Goal: Task Accomplishment & Management: Complete application form

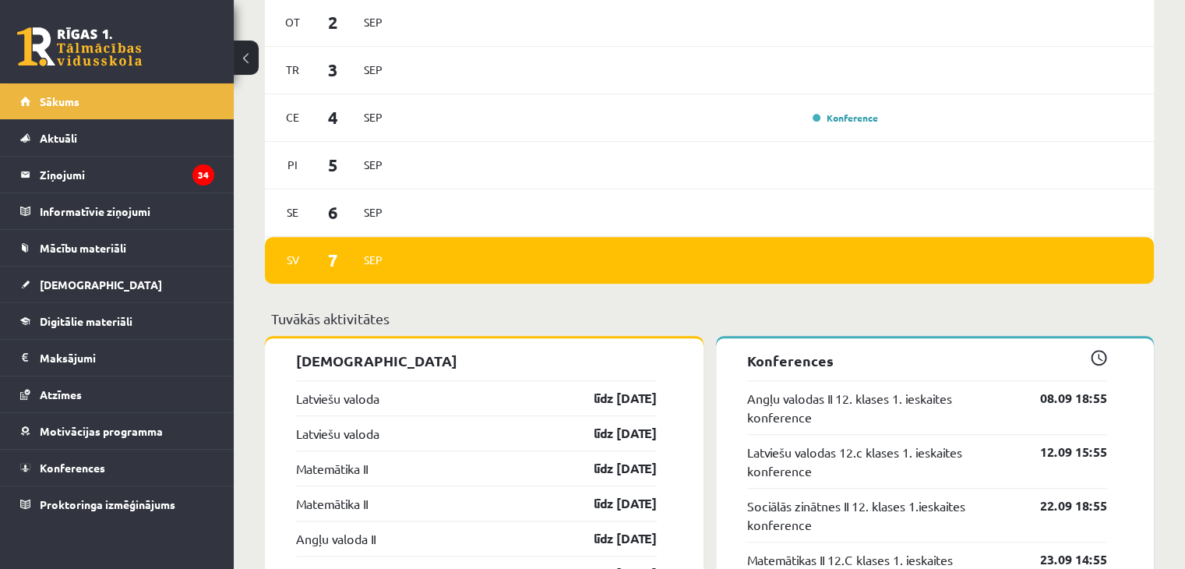
scroll to position [972, 0]
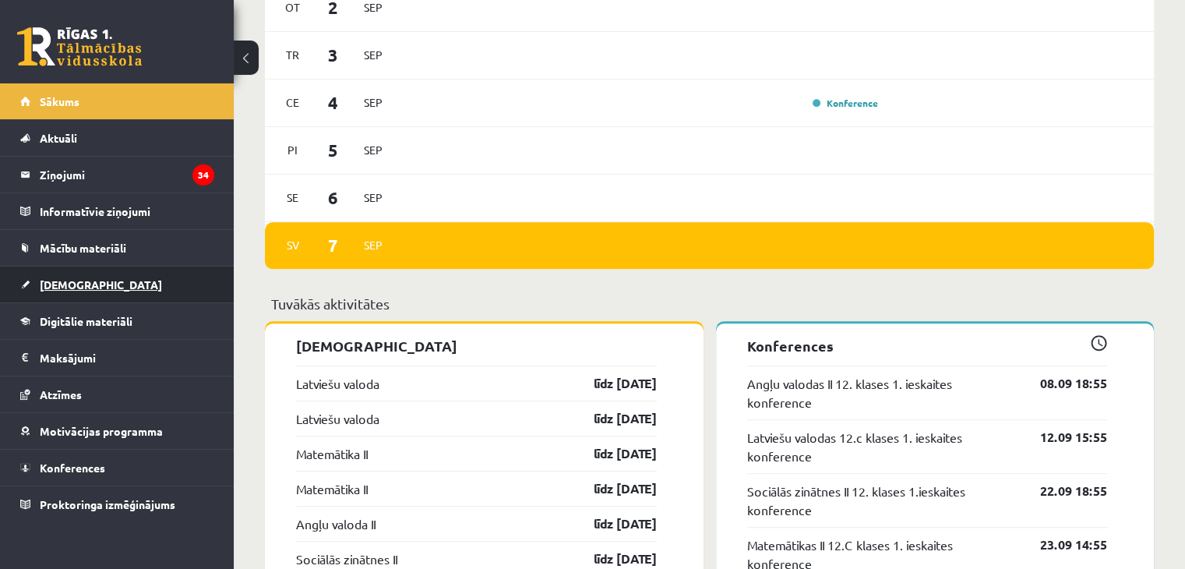
click at [122, 285] on link "[DEMOGRAPHIC_DATA]" at bounding box center [117, 284] width 194 height 36
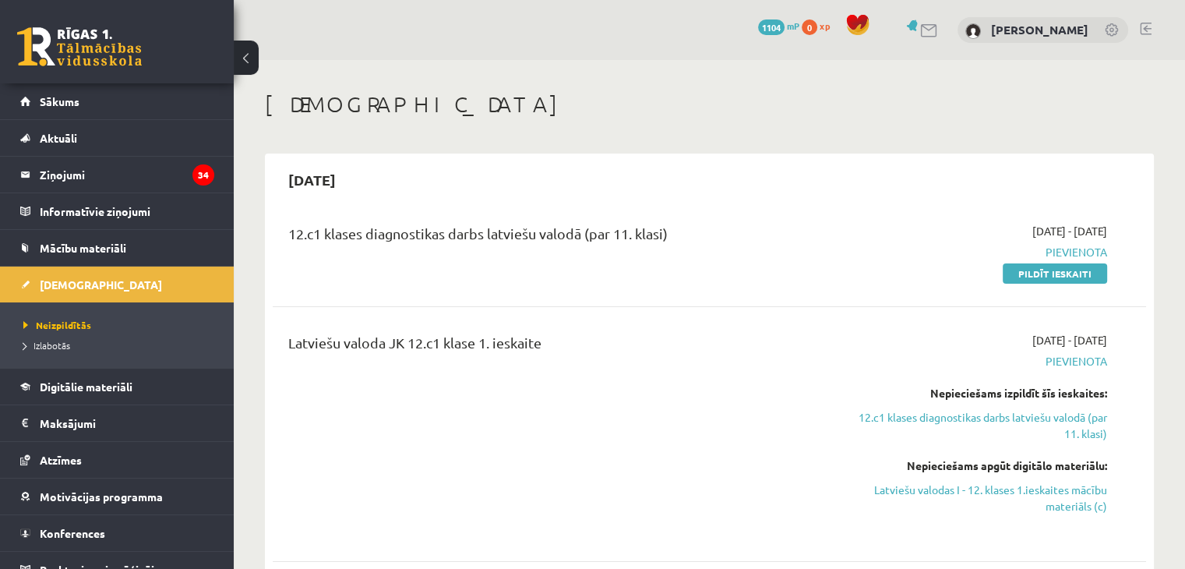
click at [612, 337] on div "Latviešu valoda JK 12.c1 klase 1. ieskaite" at bounding box center [557, 346] width 538 height 29
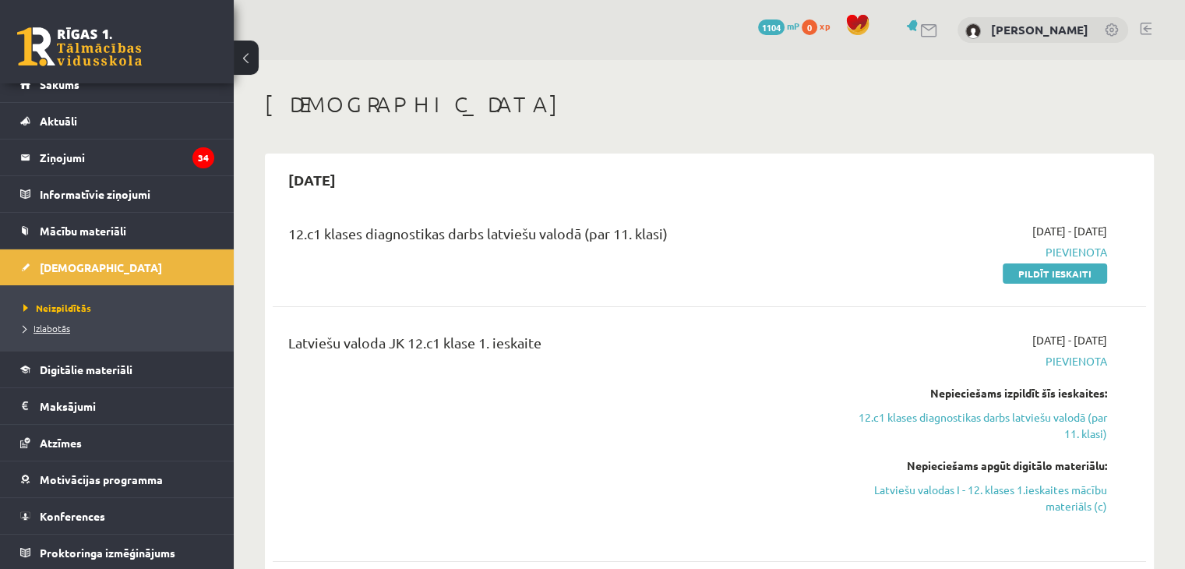
click at [102, 330] on link "Izlabotās" at bounding box center [120, 328] width 195 height 14
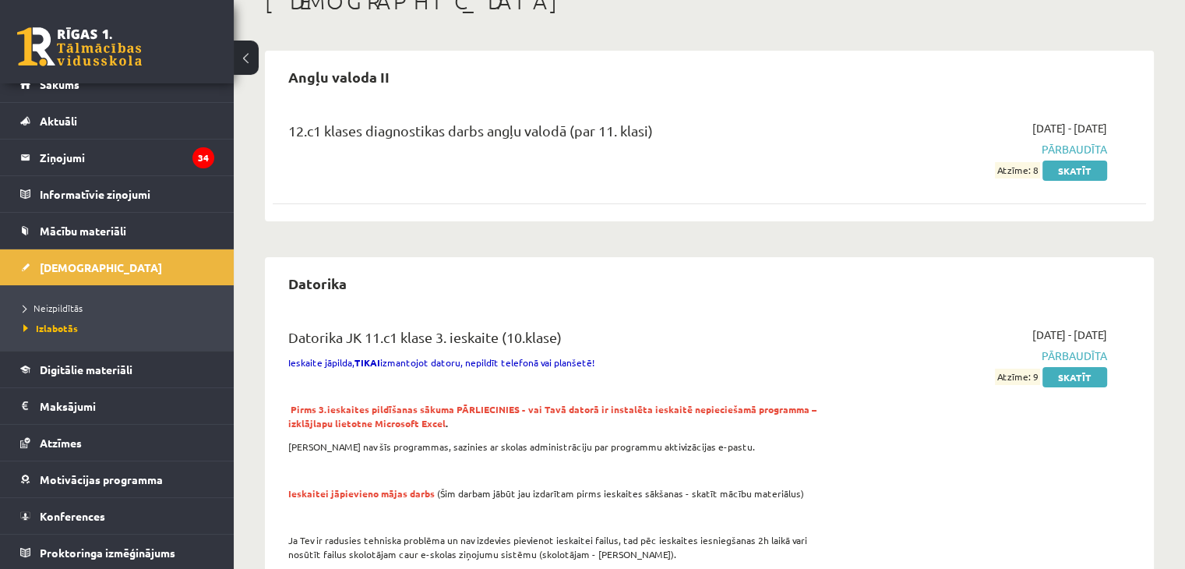
scroll to position [101, 0]
click at [51, 298] on li "Neizpildītās" at bounding box center [120, 308] width 195 height 20
click at [51, 302] on span "Neizpildītās" at bounding box center [57, 308] width 68 height 12
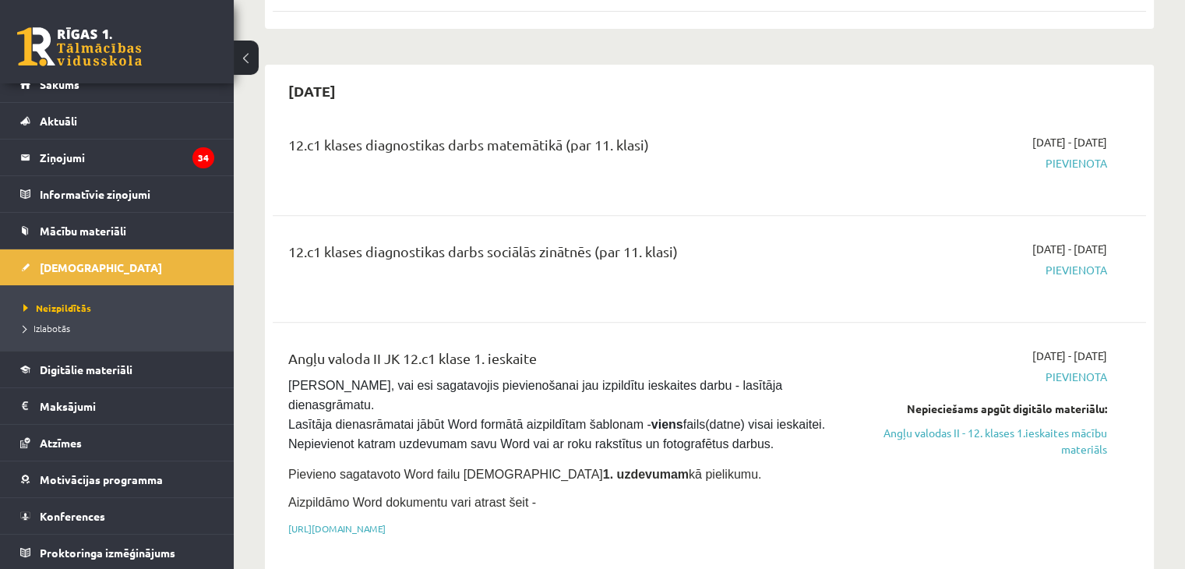
scroll to position [536, 0]
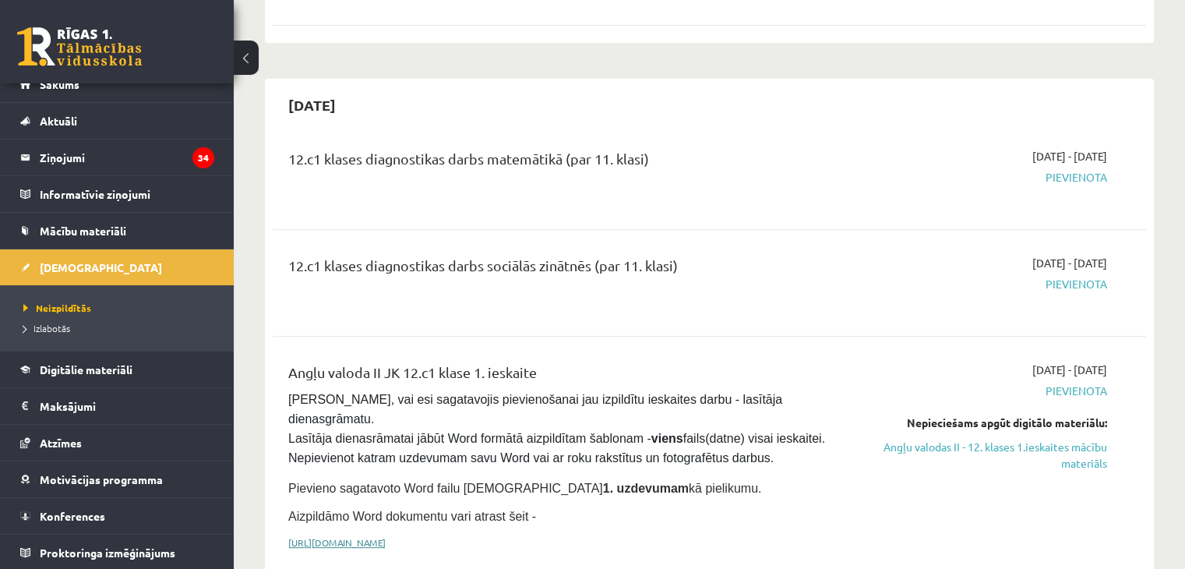
click at [386, 536] on link "https://drive.google.com/drive/folders/1IHE_ip15KOAbO2Se1NDGwZ2e__vlzPUf?usp=sh…" at bounding box center [336, 542] width 97 height 12
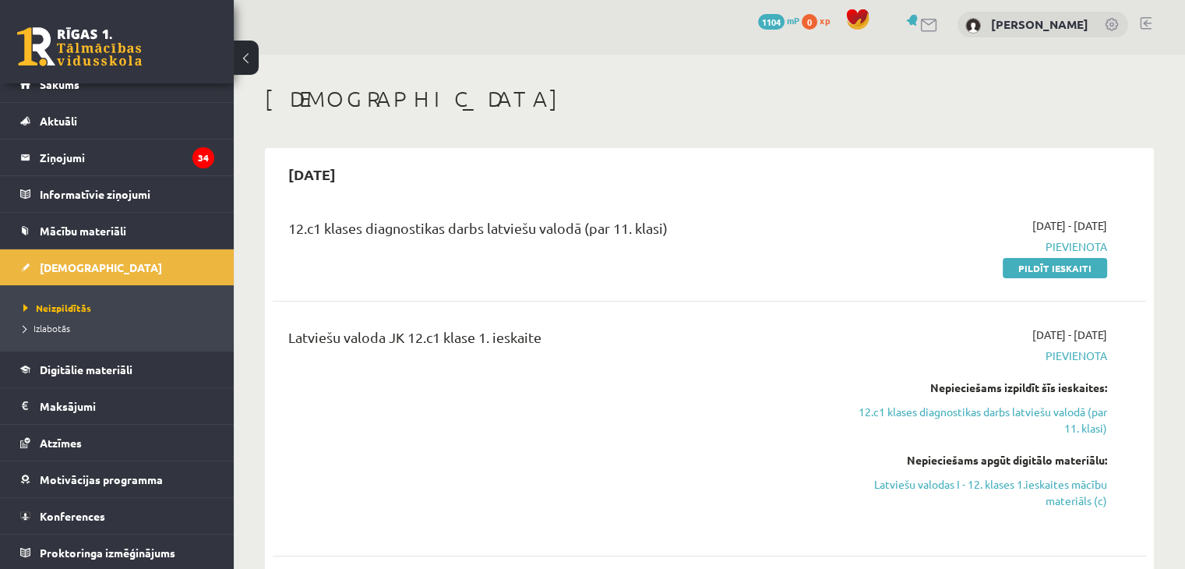
scroll to position [0, 0]
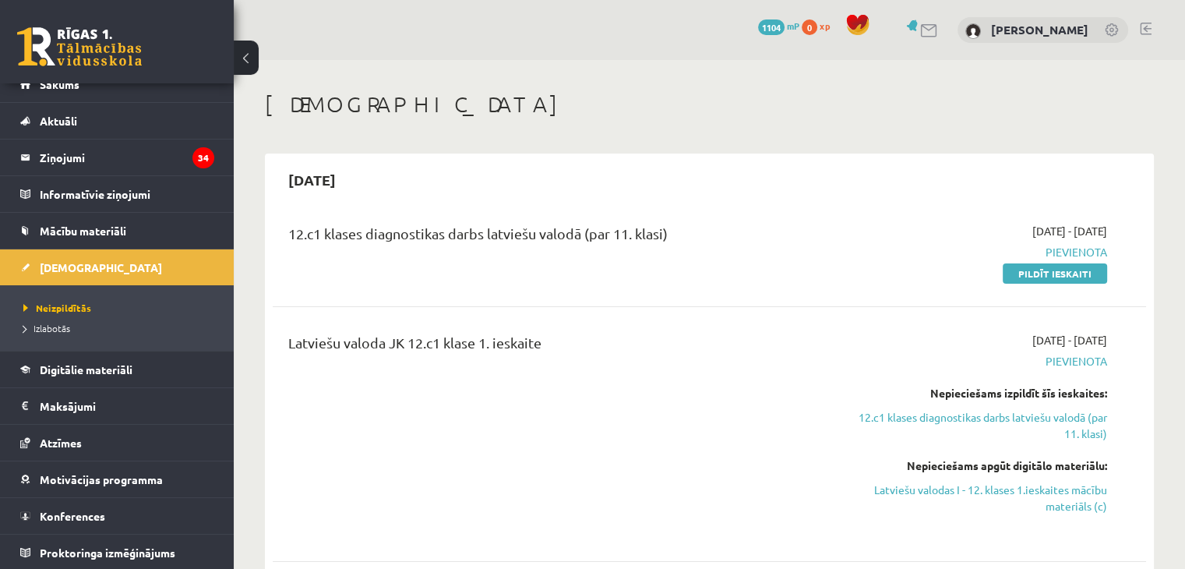
drag, startPoint x: 1022, startPoint y: 266, endPoint x: 689, endPoint y: 82, distance: 380.2
click at [1022, 266] on link "Pildīt ieskaiti" at bounding box center [1055, 273] width 104 height 20
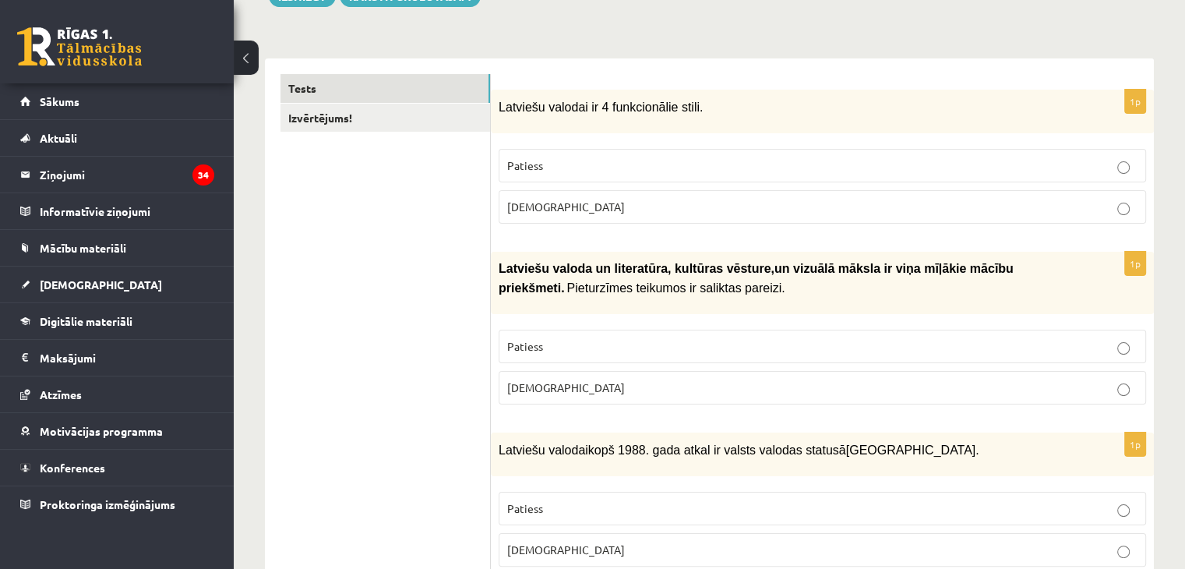
scroll to position [215, 0]
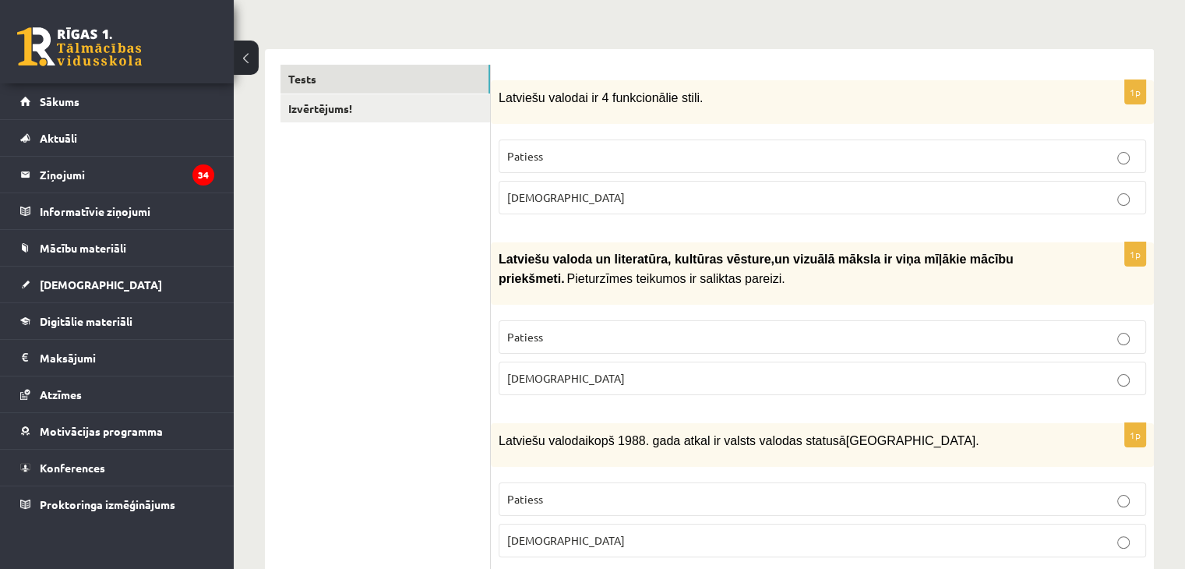
click at [245, 62] on button at bounding box center [246, 58] width 25 height 34
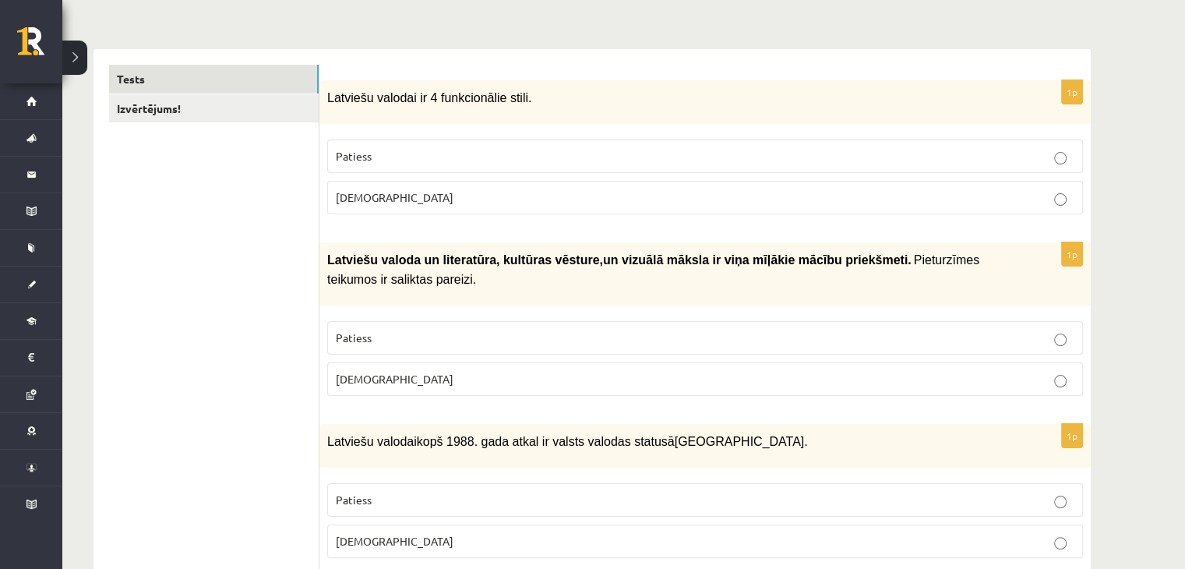
click at [509, 322] on label "Patiess" at bounding box center [705, 338] width 756 height 34
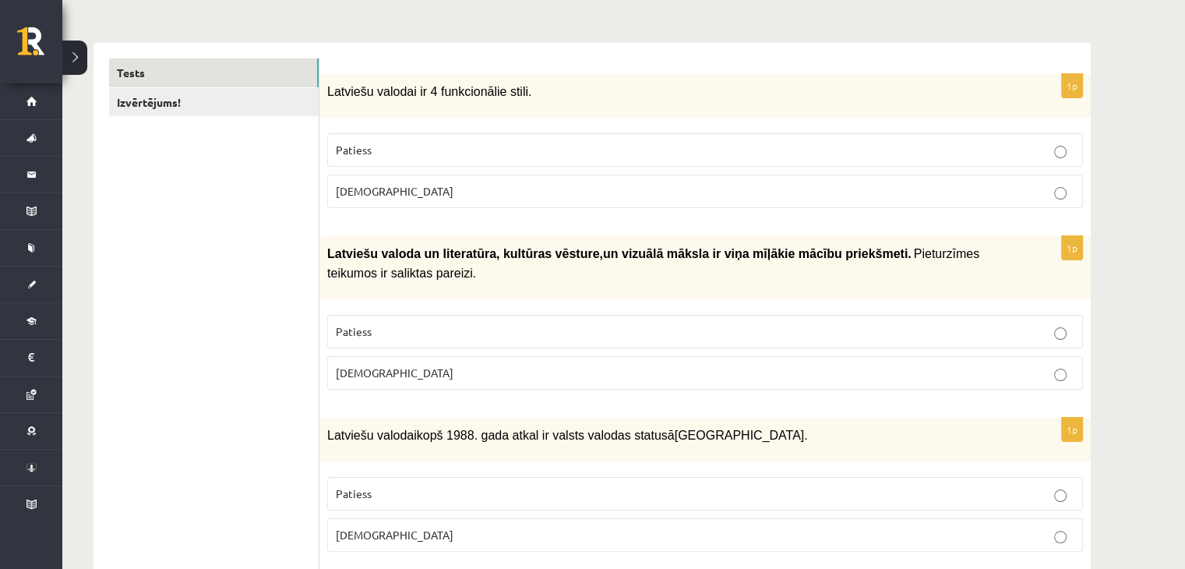
click at [502, 177] on label "[DEMOGRAPHIC_DATA]" at bounding box center [705, 192] width 756 height 34
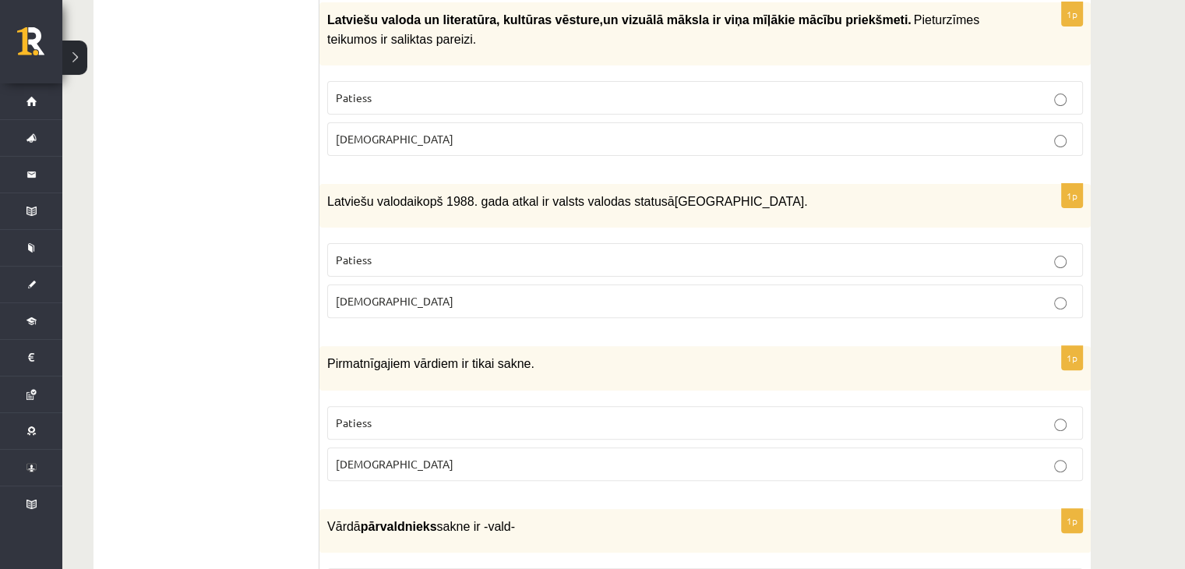
scroll to position [457, 0]
click at [458, 242] on label "Patiess" at bounding box center [705, 259] width 756 height 34
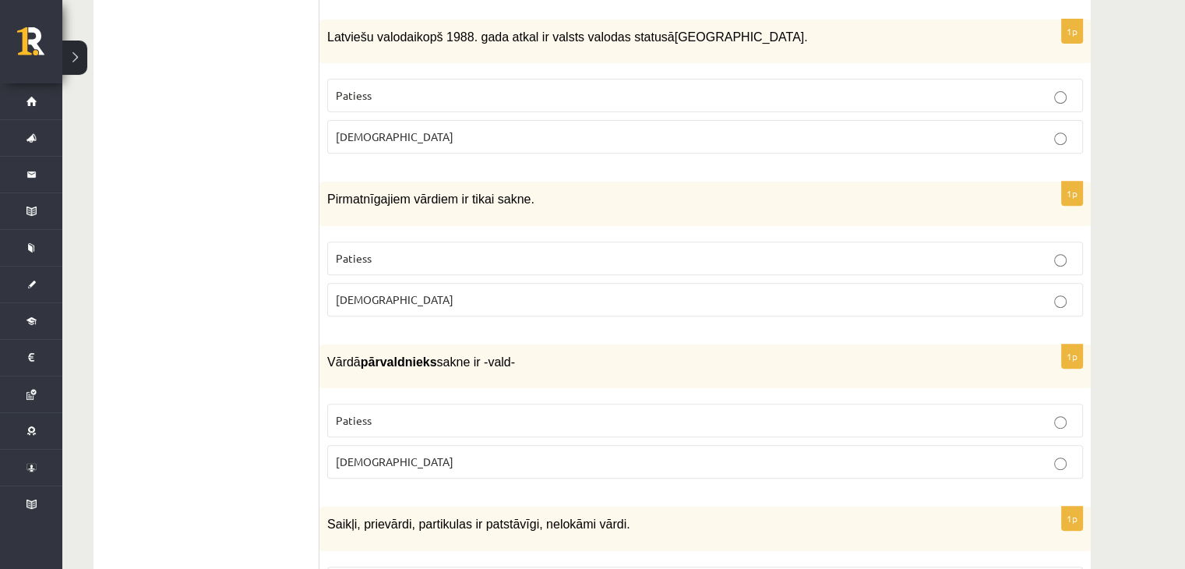
scroll to position [620, 0]
drag, startPoint x: 543, startPoint y: 185, endPoint x: 325, endPoint y: 174, distance: 218.5
click at [325, 181] on div "Pirmatnīgajiem vārdiem ir tikai sakne." at bounding box center [704, 203] width 771 height 44
click at [394, 291] on p "[DEMOGRAPHIC_DATA]" at bounding box center [705, 299] width 739 height 16
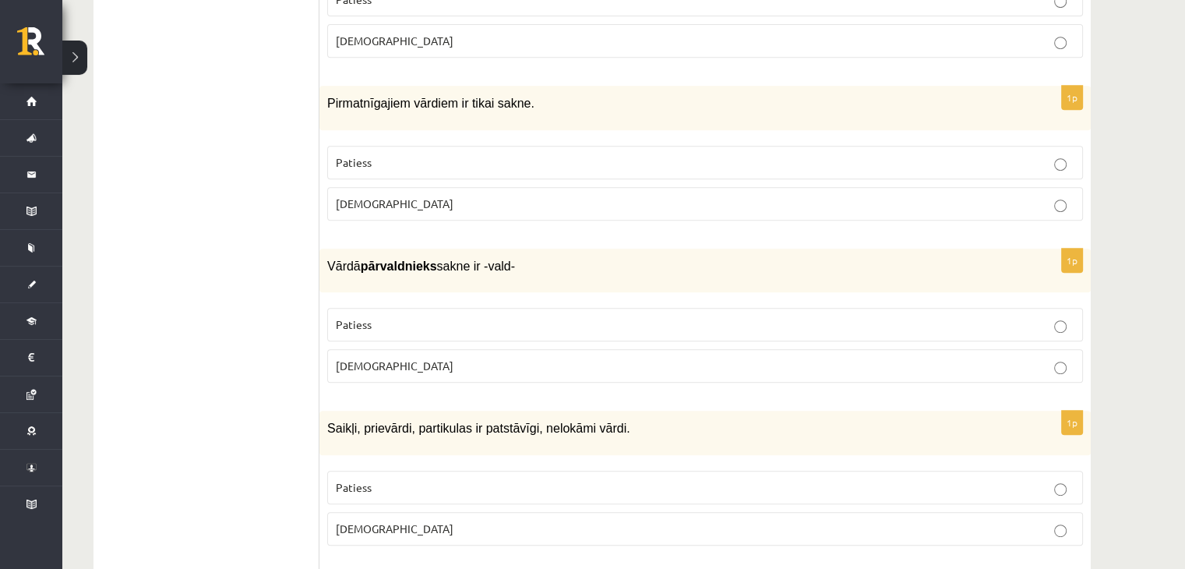
scroll to position [716, 0]
click at [422, 316] on p "Patiess" at bounding box center [705, 324] width 739 height 16
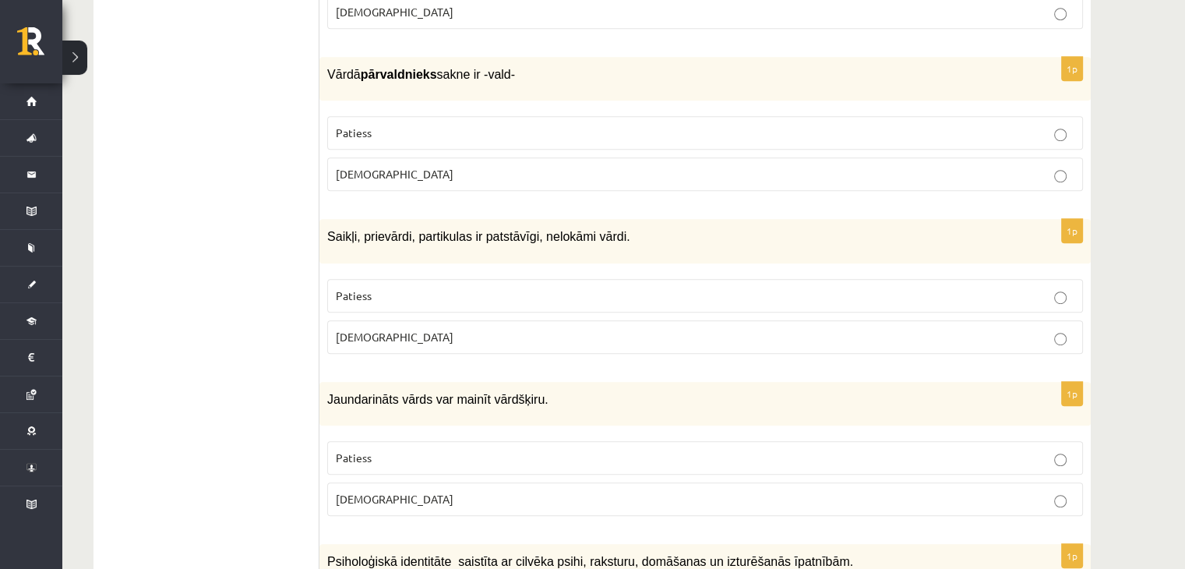
scroll to position [907, 0]
click at [676, 288] on p "Patiess" at bounding box center [705, 296] width 739 height 16
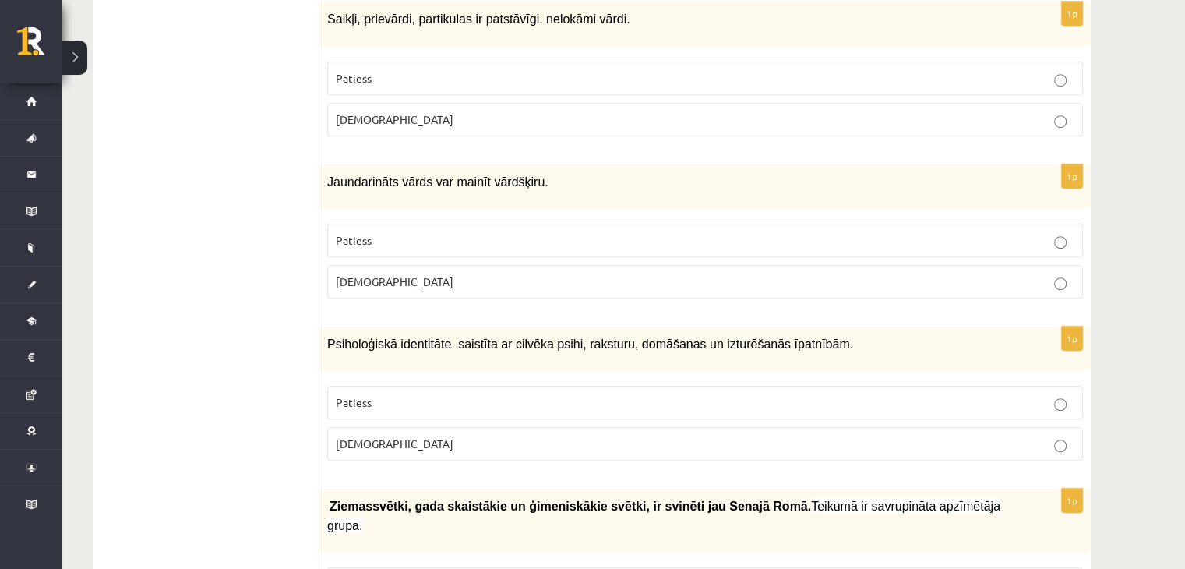
scroll to position [1125, 0]
click at [539, 223] on label "Patiess" at bounding box center [705, 240] width 756 height 34
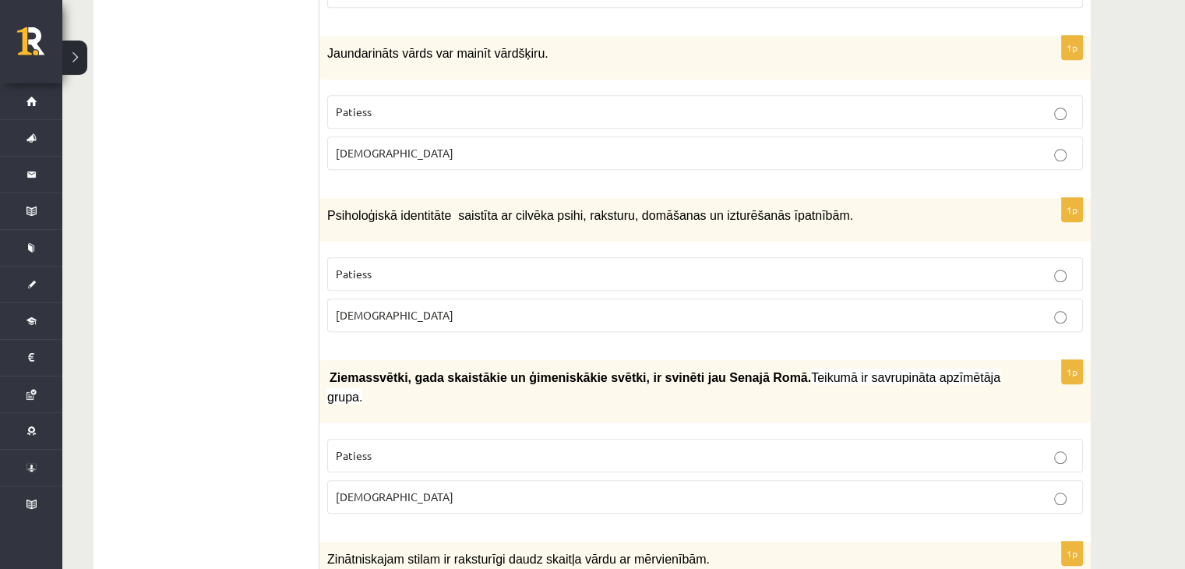
scroll to position [1252, 0]
click at [500, 266] on p "Patiess" at bounding box center [705, 274] width 739 height 16
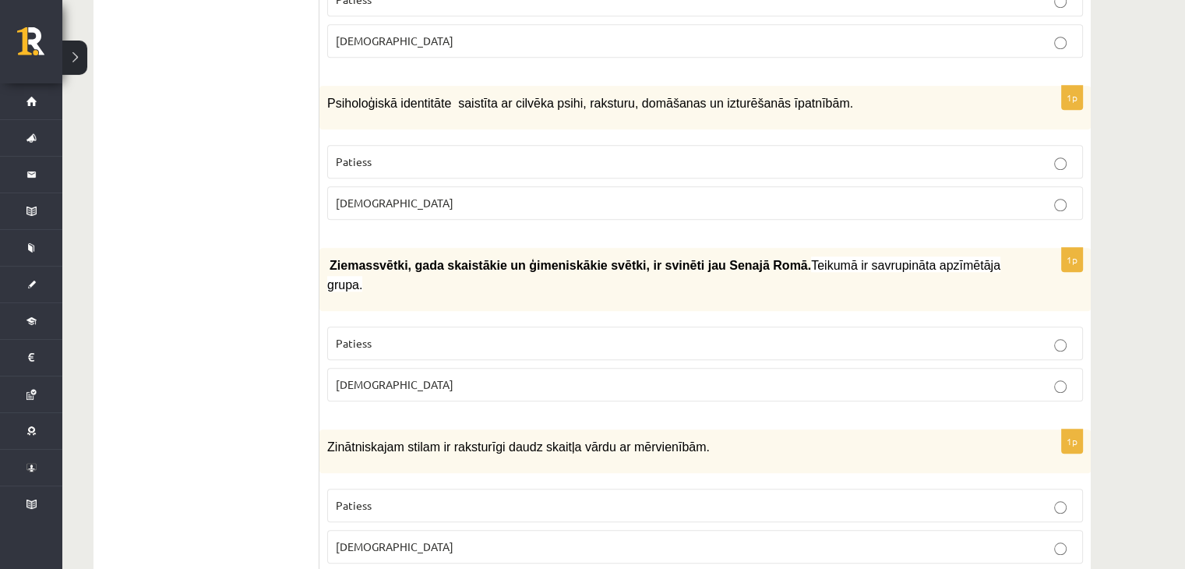
scroll to position [1365, 0]
click at [462, 326] on label "Patiess" at bounding box center [705, 343] width 756 height 34
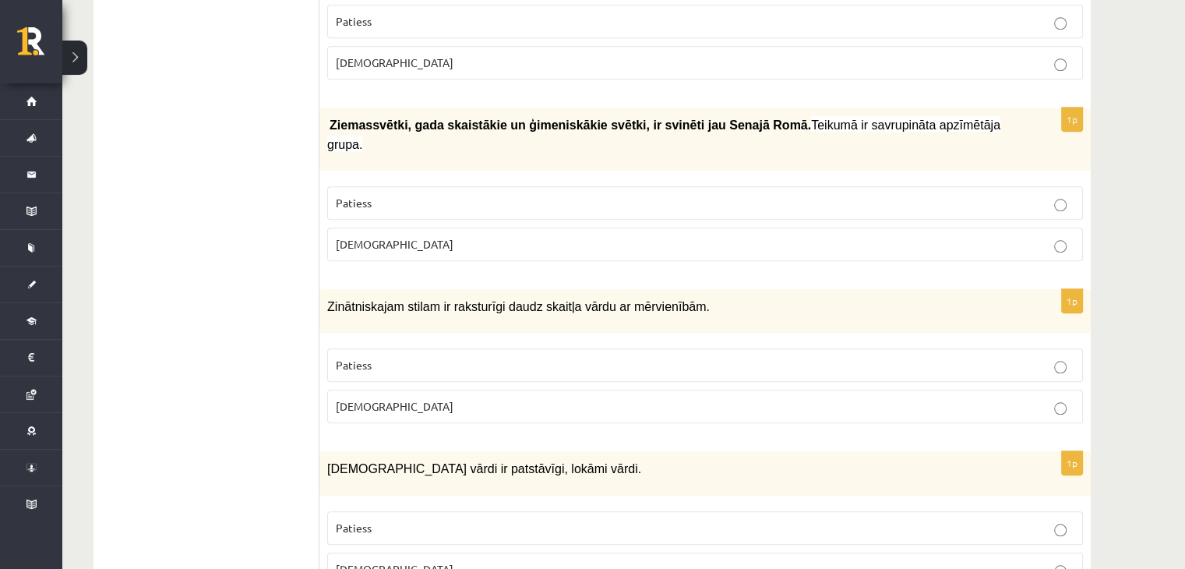
scroll to position [1505, 0]
click at [462, 357] on p "Patiess" at bounding box center [705, 365] width 739 height 16
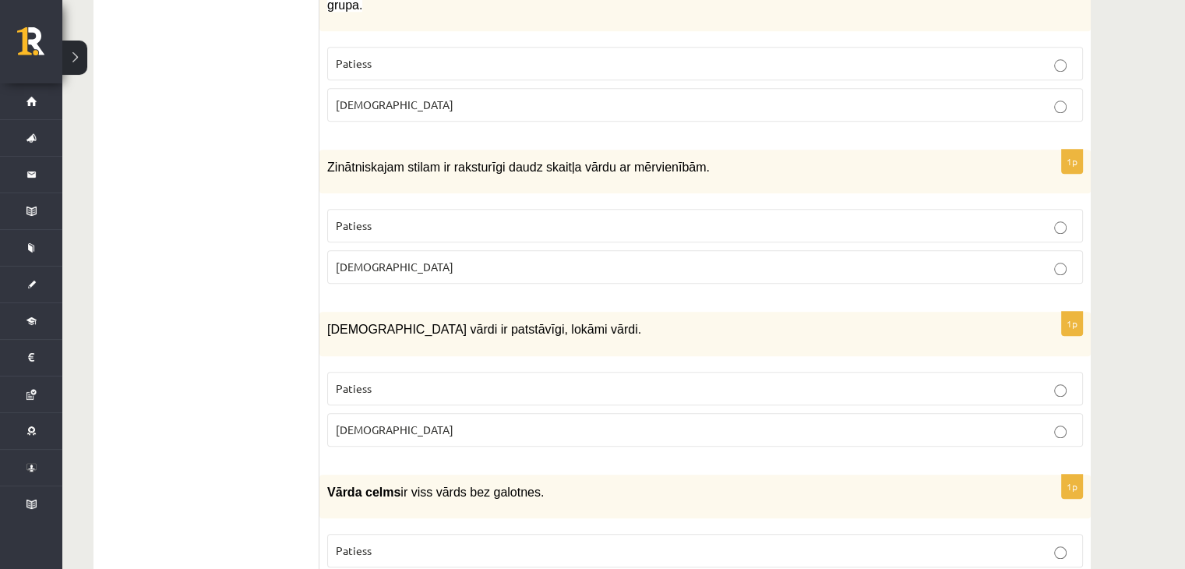
scroll to position [1648, 0]
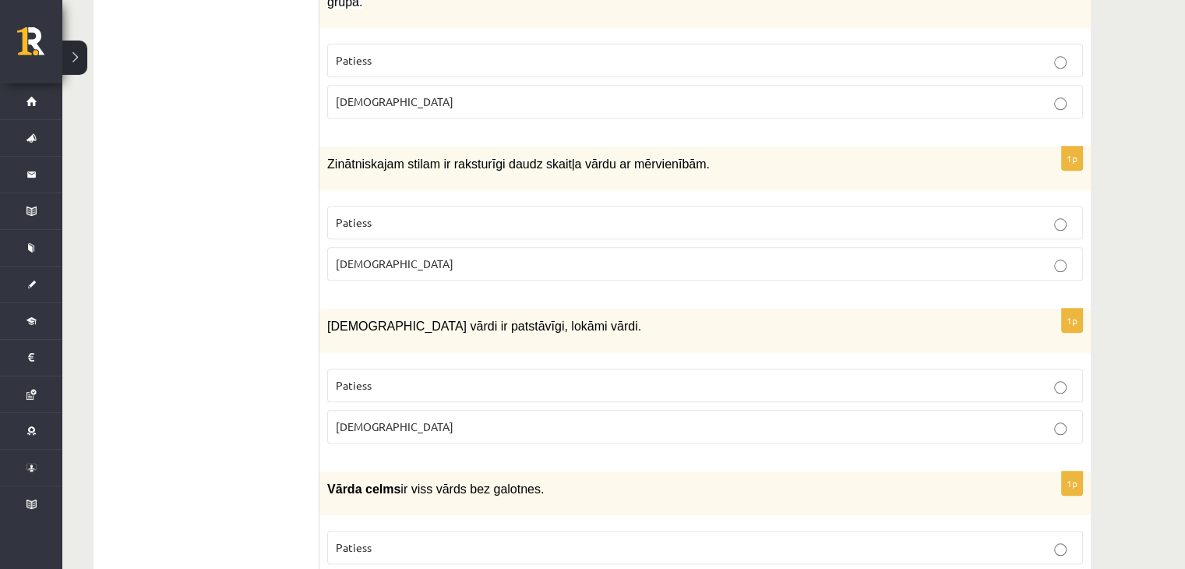
click at [449, 377] on p "Patiess" at bounding box center [705, 385] width 739 height 16
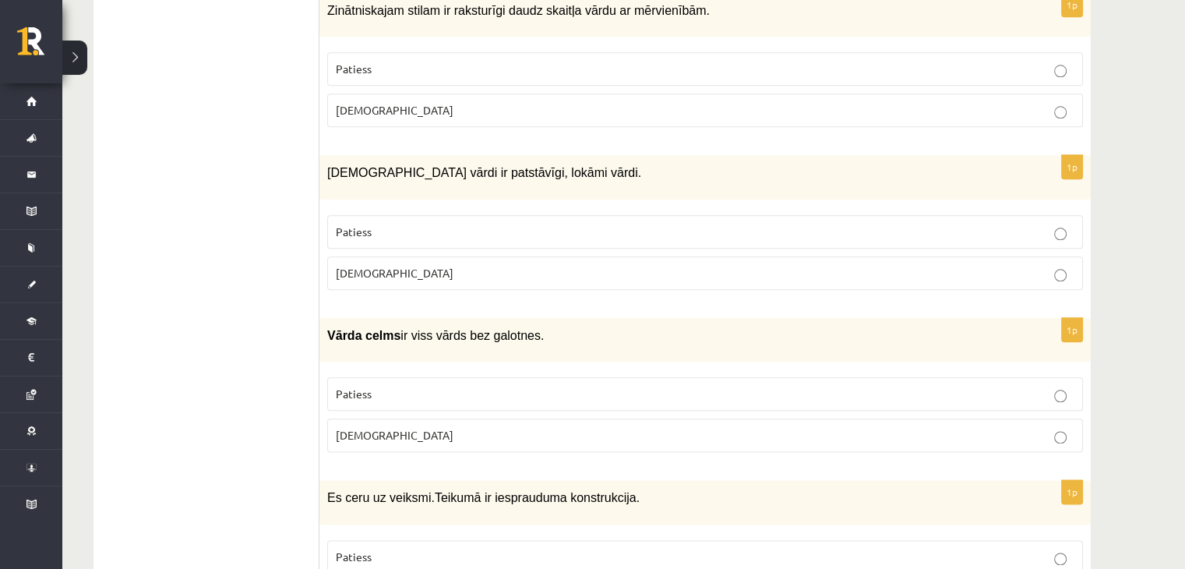
scroll to position [1801, 0]
click at [408, 386] on p "Patiess" at bounding box center [705, 394] width 739 height 16
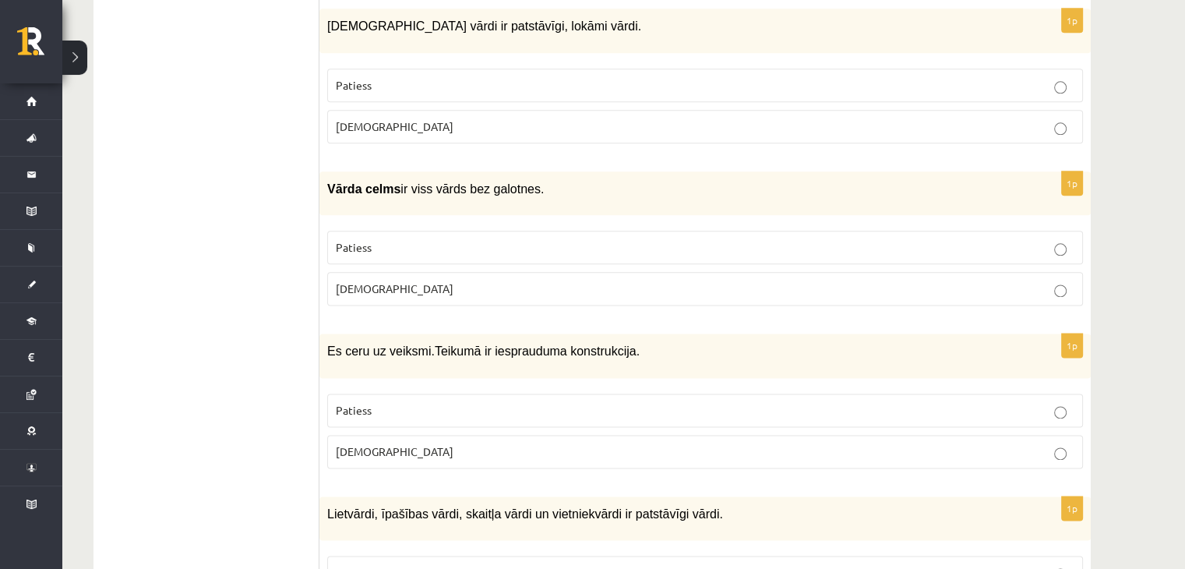
scroll to position [1975, 0]
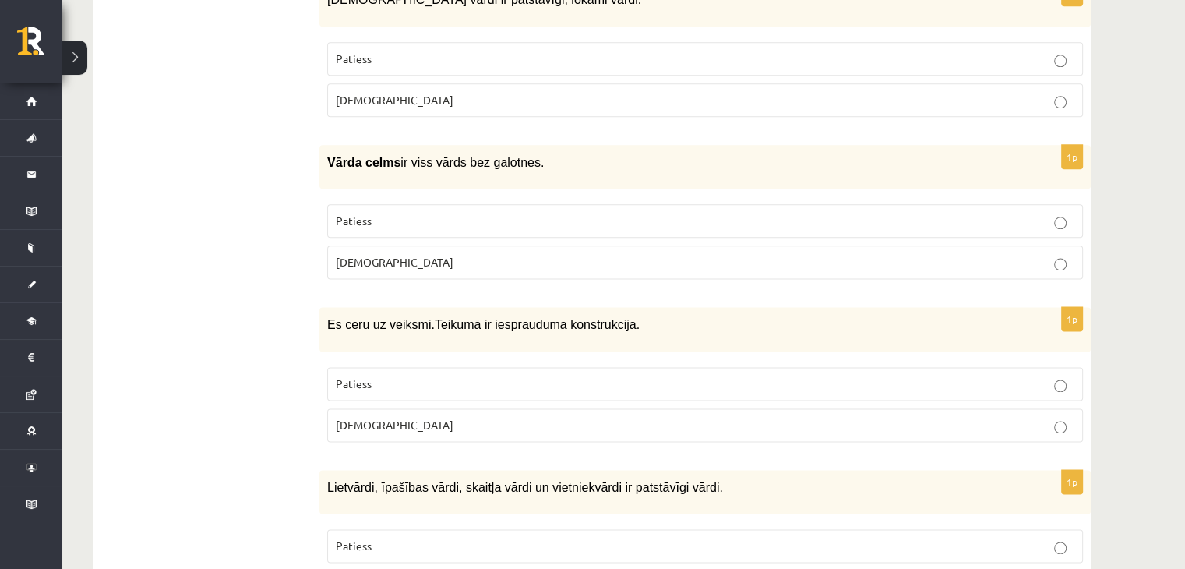
click at [492, 254] on p "[DEMOGRAPHIC_DATA]" at bounding box center [705, 262] width 739 height 16
click at [477, 204] on label "Patiess" at bounding box center [705, 221] width 756 height 34
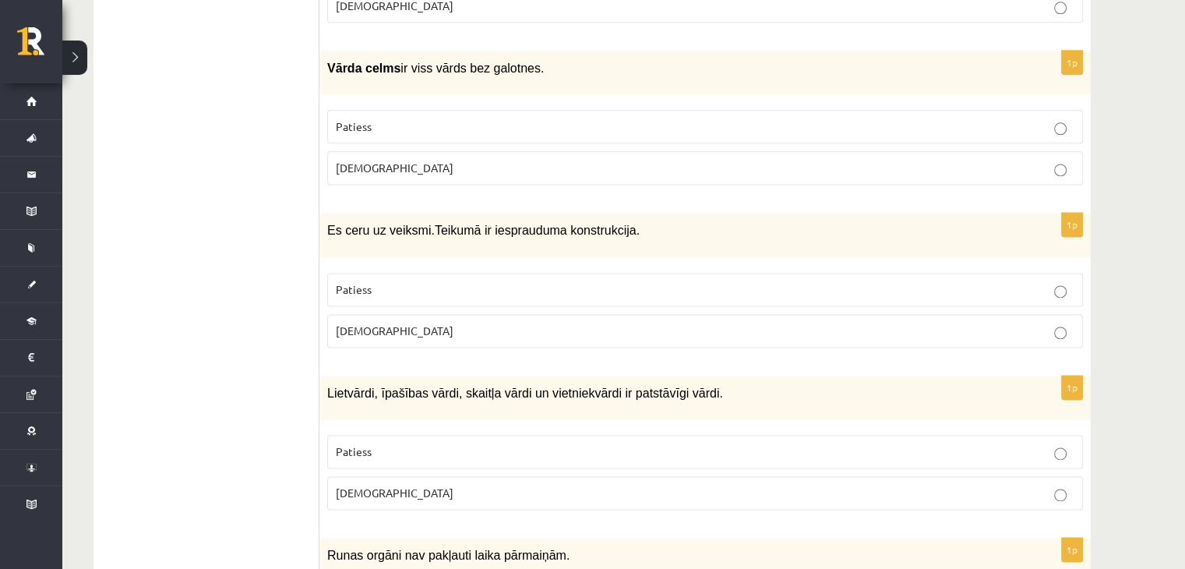
scroll to position [2073, 0]
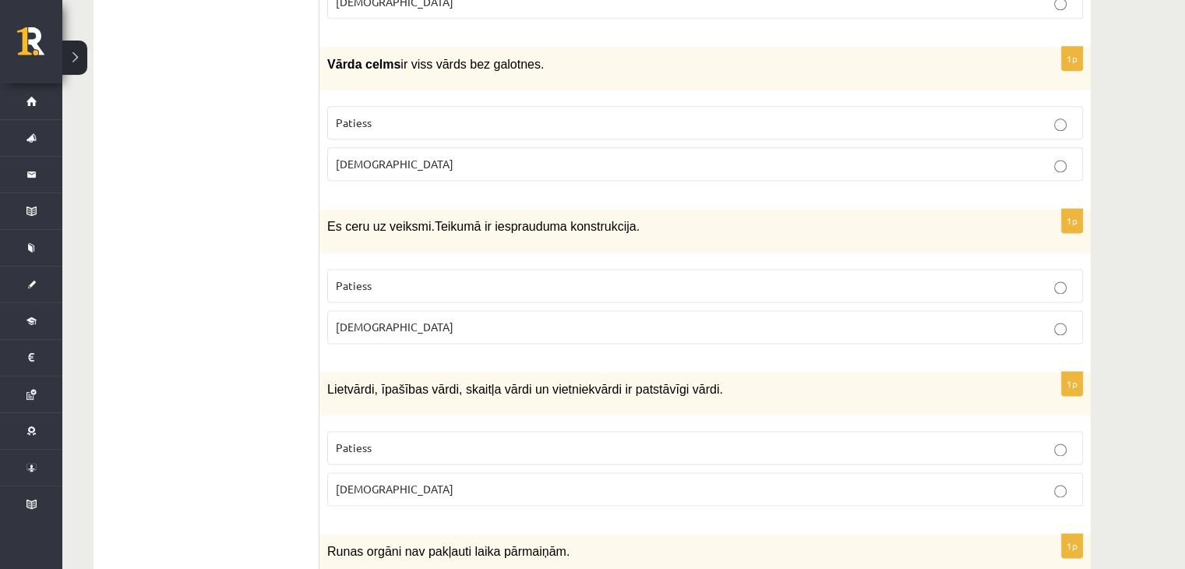
click at [449, 319] on p "[DEMOGRAPHIC_DATA]" at bounding box center [705, 327] width 739 height 16
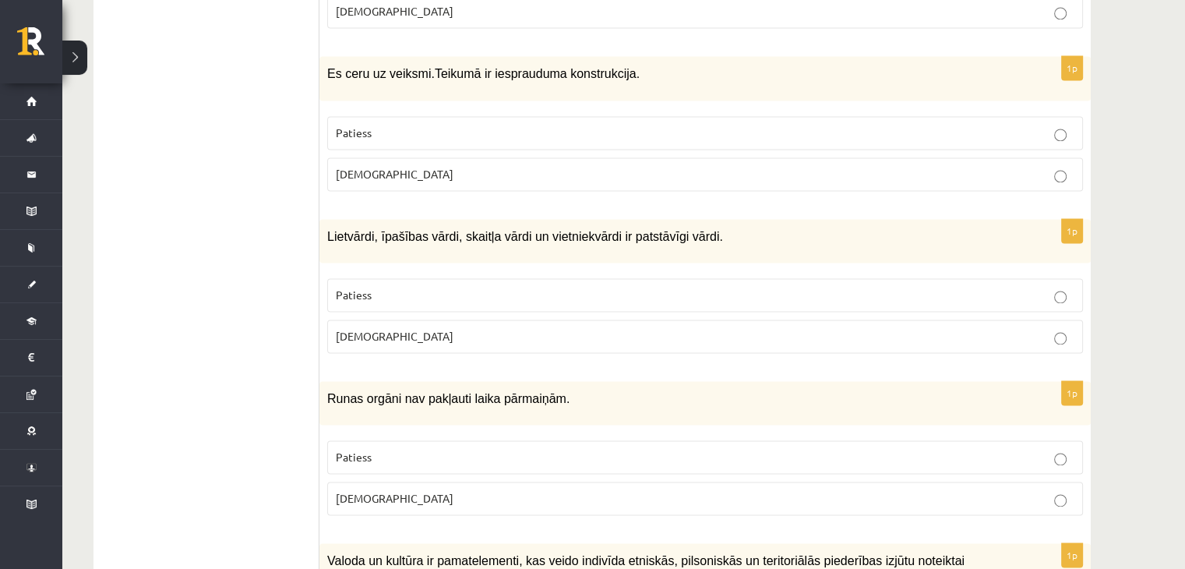
scroll to position [2228, 0]
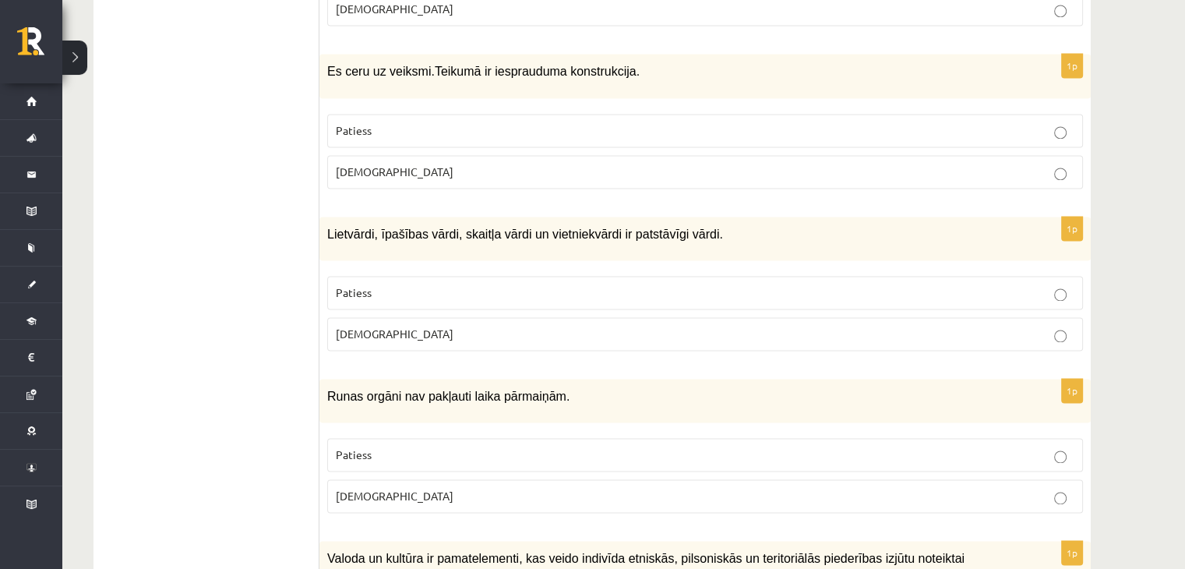
click at [432, 284] on p "Patiess" at bounding box center [705, 292] width 739 height 16
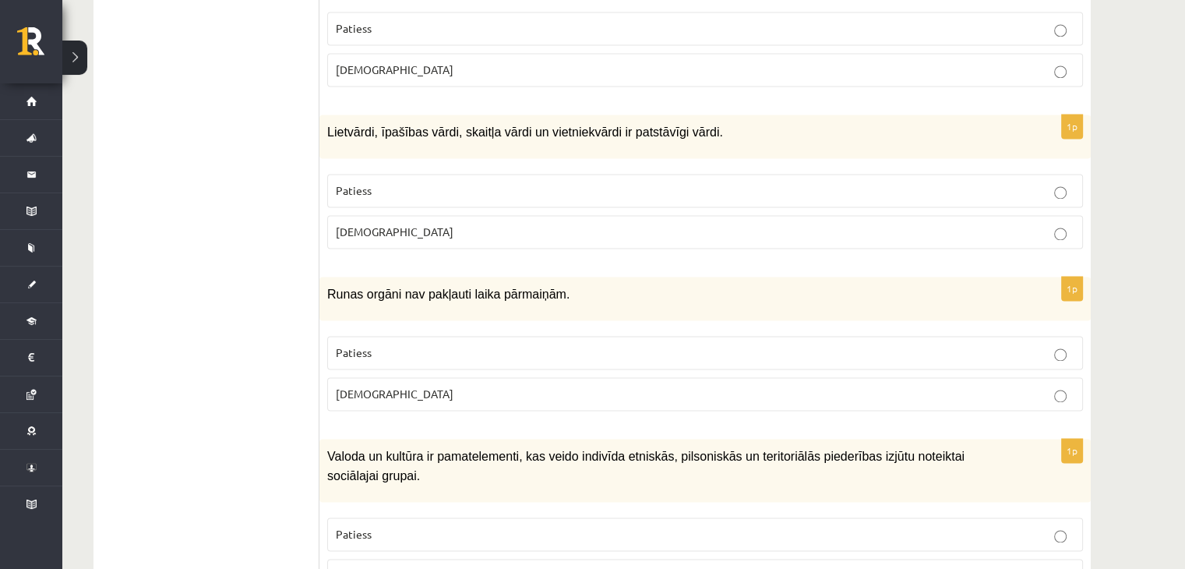
scroll to position [2331, 0]
drag, startPoint x: 576, startPoint y: 248, endPoint x: 330, endPoint y: 239, distance: 245.6
click at [330, 284] on p "Runas orgāni nav pakļauti laika pārmaiņām." at bounding box center [666, 293] width 678 height 19
click at [362, 344] on span "Patiess" at bounding box center [354, 351] width 36 height 14
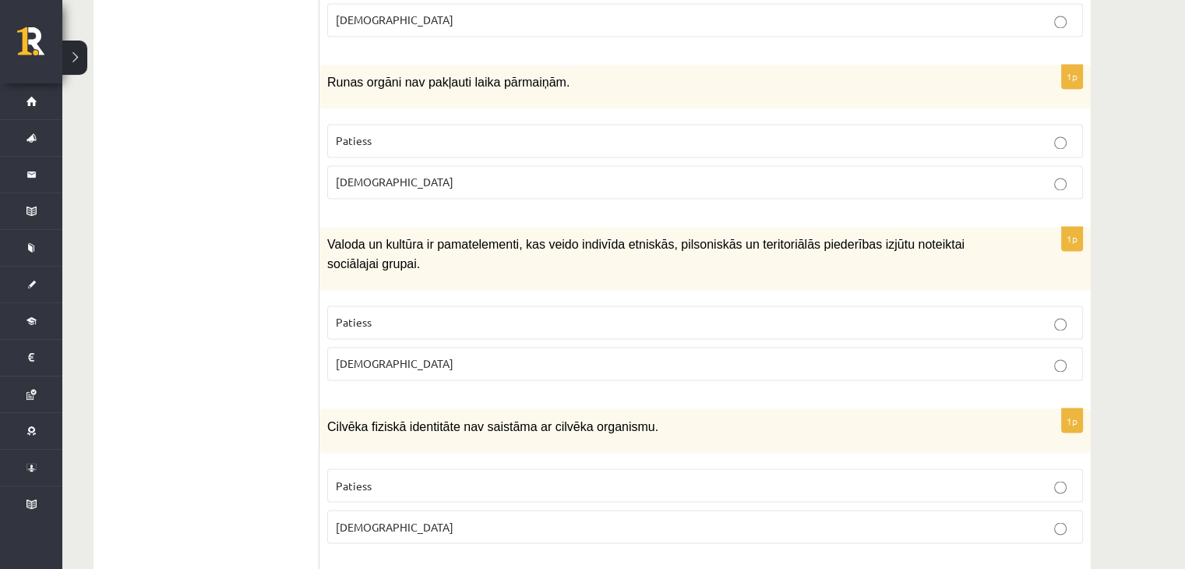
scroll to position [2543, 0]
click at [428, 313] on p "Patiess" at bounding box center [705, 321] width 739 height 16
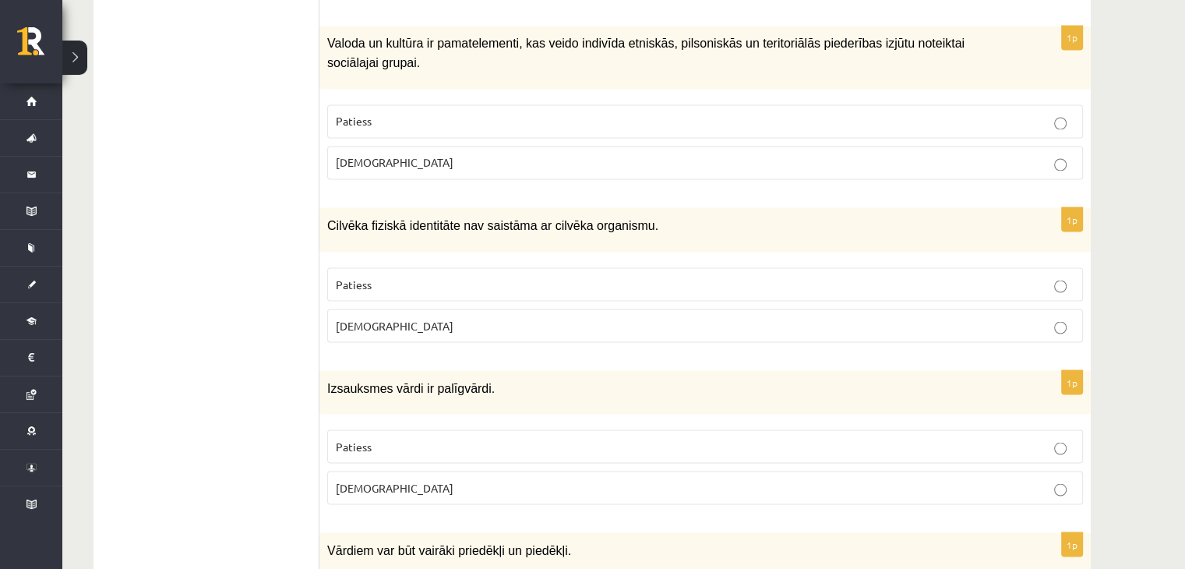
scroll to position [2744, 0]
click at [393, 274] on p "Patiess" at bounding box center [705, 282] width 739 height 16
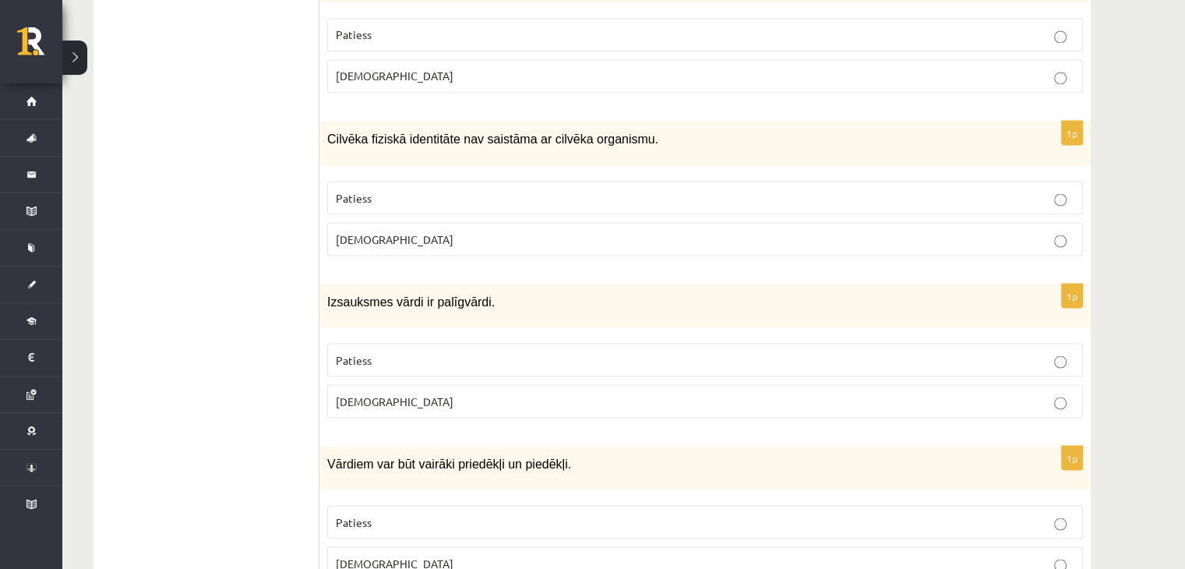
scroll to position [2829, 0]
click at [413, 352] on p "Patiess" at bounding box center [705, 360] width 739 height 16
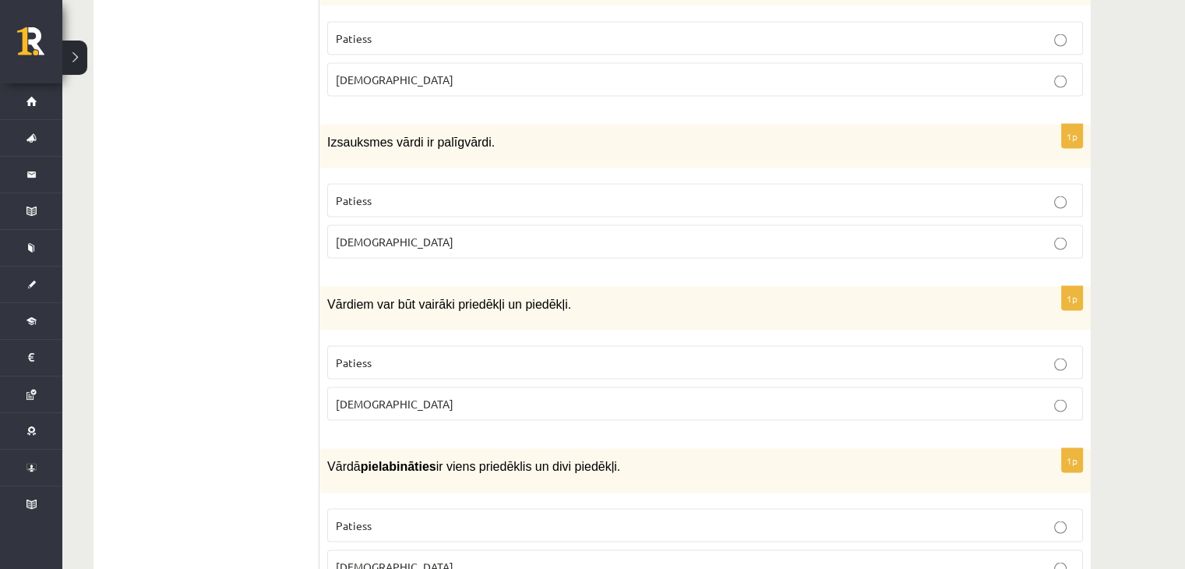
scroll to position [2991, 0]
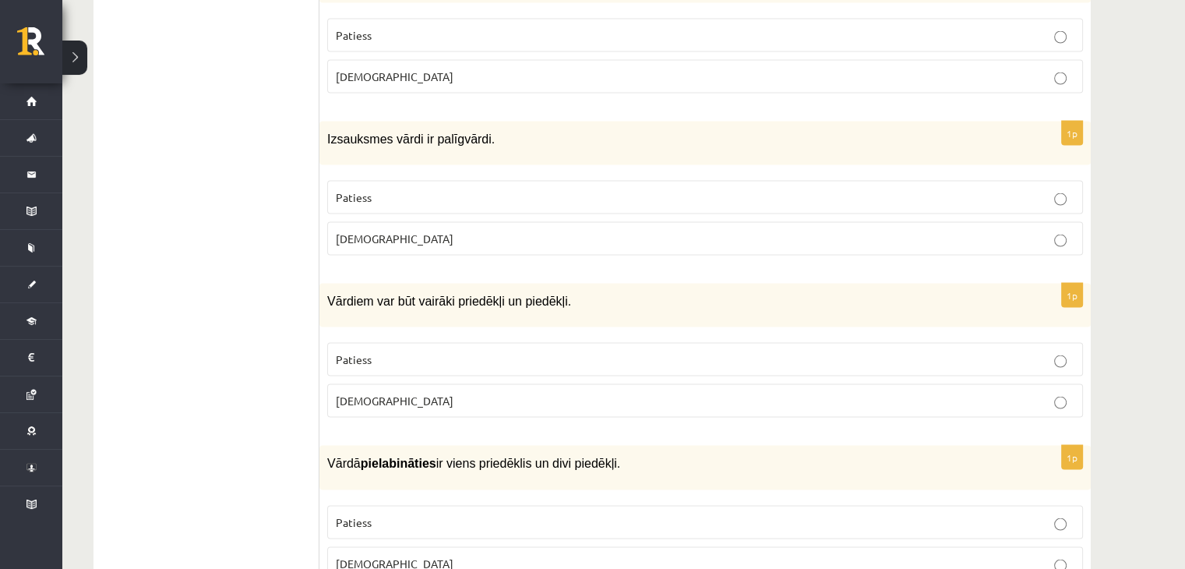
click at [412, 384] on label "[DEMOGRAPHIC_DATA]" at bounding box center [705, 401] width 756 height 34
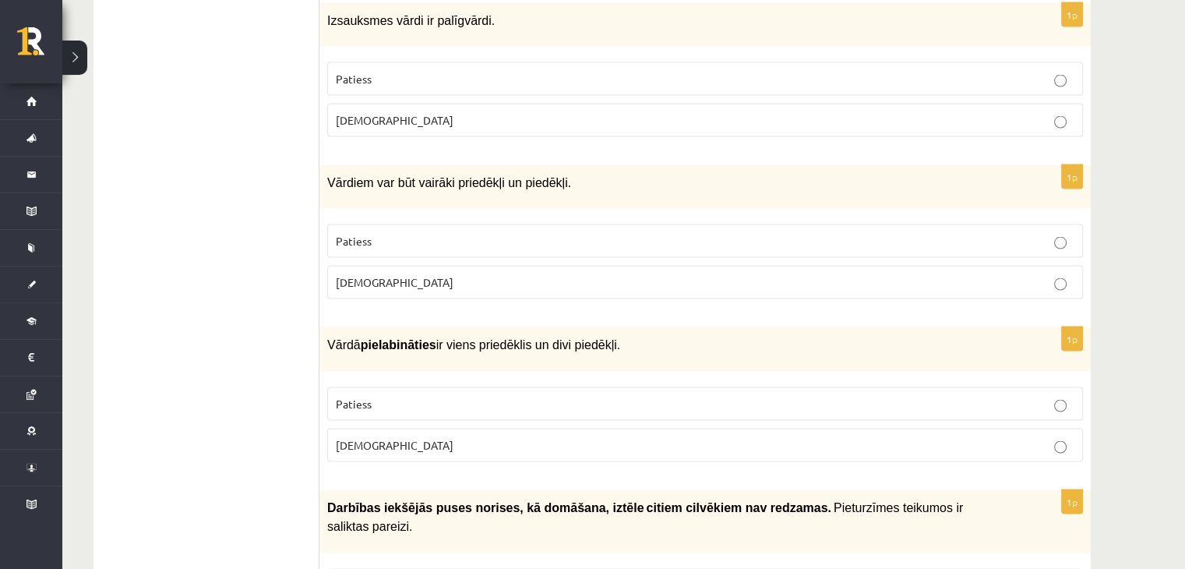
scroll to position [3111, 0]
drag, startPoint x: 311, startPoint y: 252, endPoint x: 667, endPoint y: 267, distance: 356.4
click at [667, 334] on p "Vārdā pielabināties ir viens priedēklis un divi piedēkļi." at bounding box center [666, 343] width 678 height 19
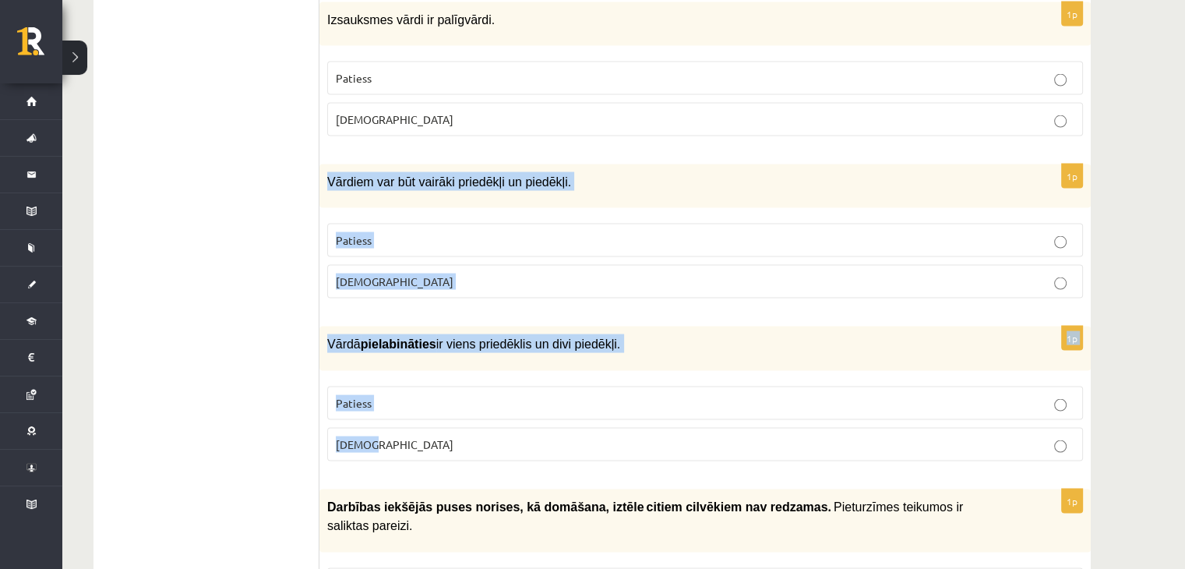
drag, startPoint x: 327, startPoint y: 101, endPoint x: 671, endPoint y: 353, distance: 425.9
copy form "Vārdiem var būt vairāki priedēkļi un piedēkļi. Patiess Aplams 1p Vārdā pielabin…"
click at [482, 224] on label "Patiess" at bounding box center [705, 241] width 756 height 34
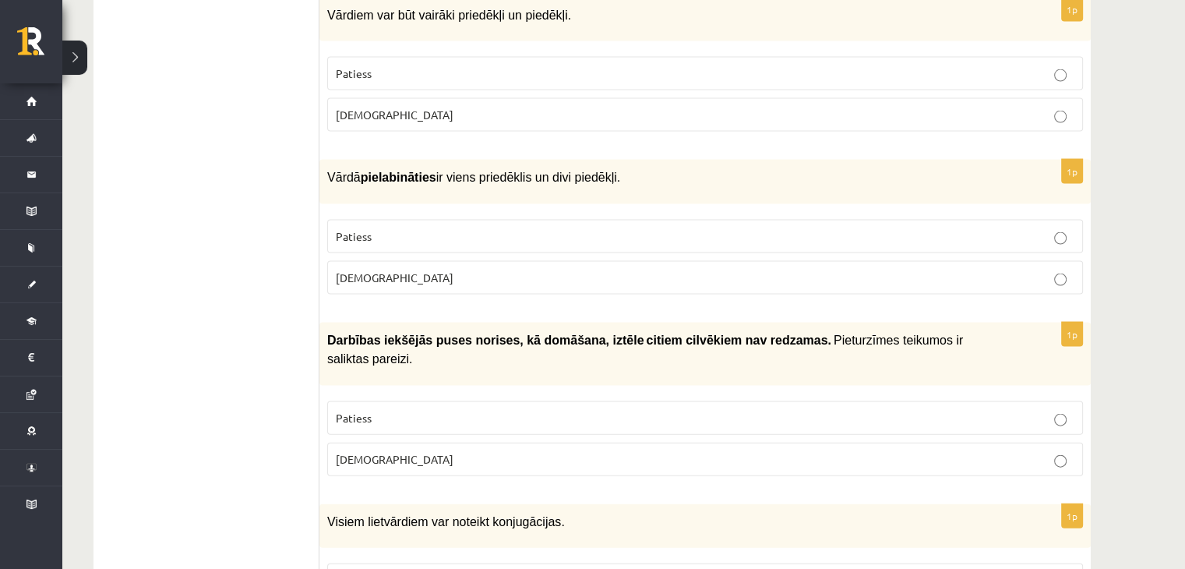
scroll to position [3278, 0]
click at [422, 228] on p "Patiess" at bounding box center [705, 236] width 739 height 16
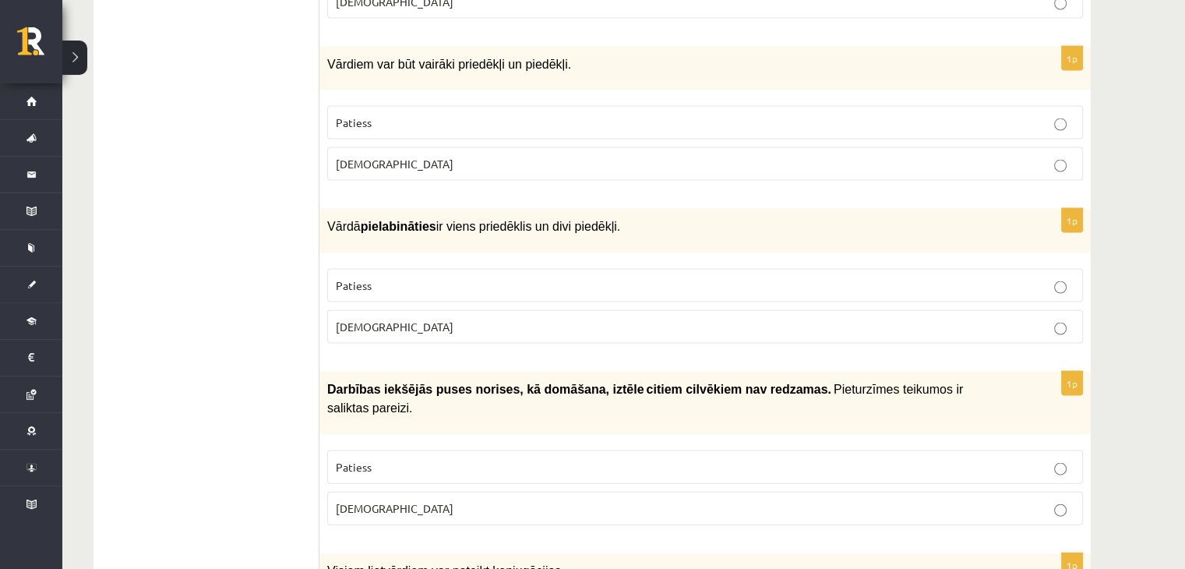
scroll to position [3229, 0]
click at [445, 491] on label "[DEMOGRAPHIC_DATA]" at bounding box center [705, 508] width 756 height 34
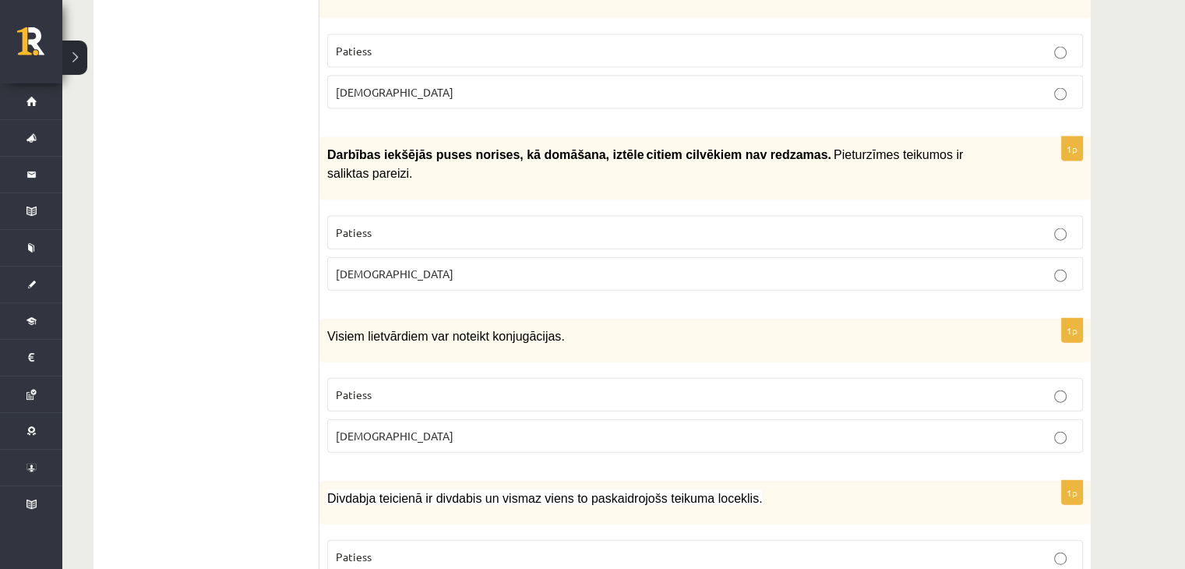
scroll to position [3475, 0]
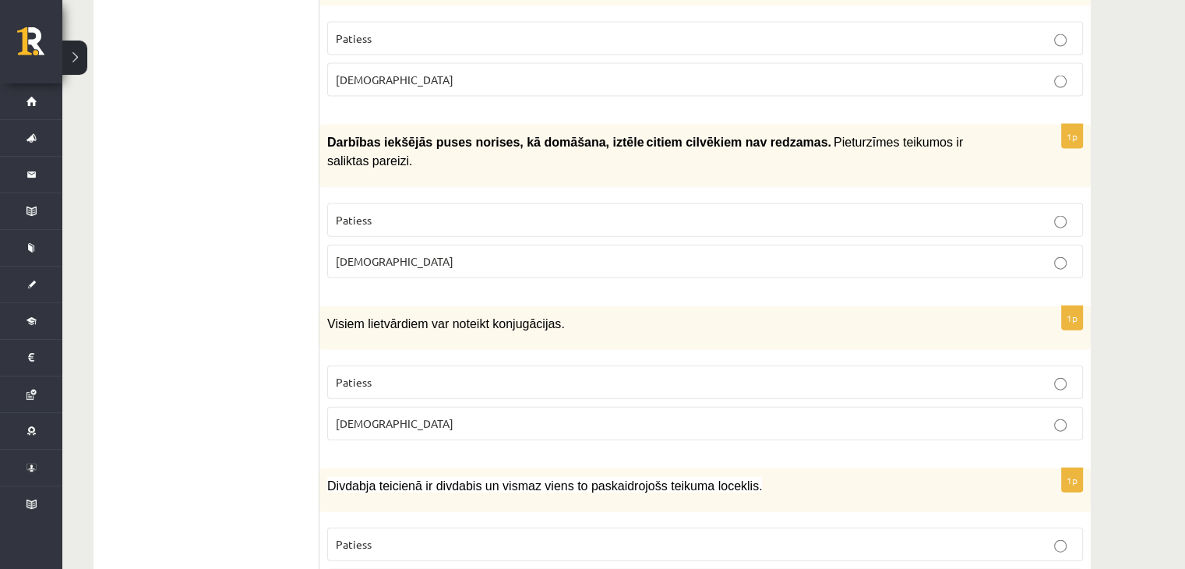
click at [416, 374] on p "Patiess" at bounding box center [705, 382] width 739 height 16
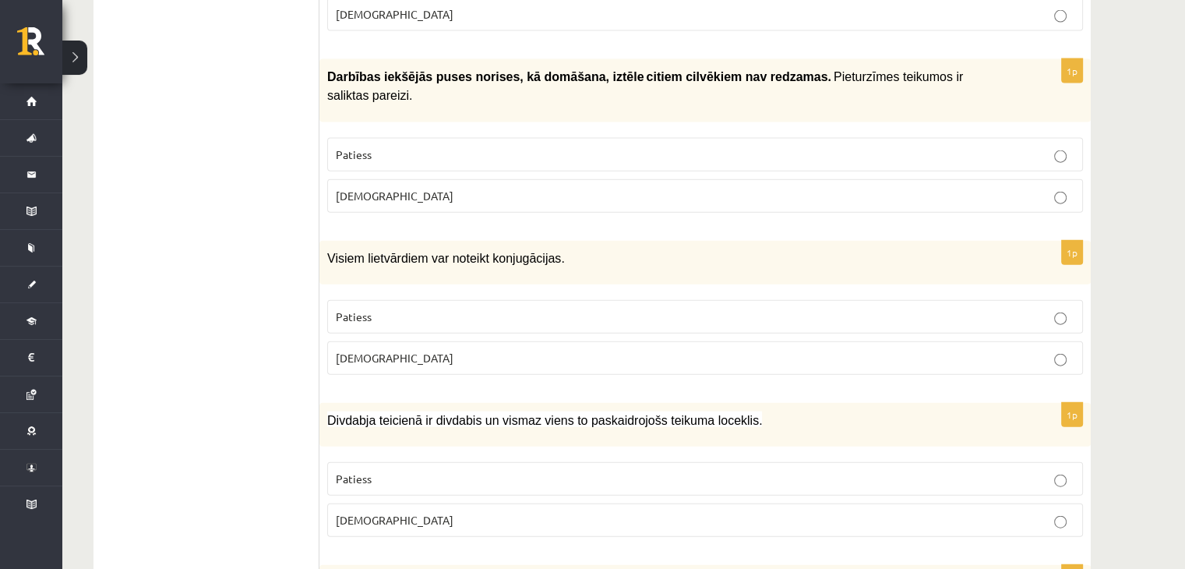
scroll to position [3542, 0]
click at [451, 469] on p "Patiess" at bounding box center [705, 477] width 739 height 16
drag, startPoint x: 768, startPoint y: 310, endPoint x: 314, endPoint y: 312, distance: 454.3
click at [329, 412] on span "Divdabja teicienā ir divdabis un vismaz viens to paskaidrojošs teikuma loceklis." at bounding box center [544, 418] width 435 height 13
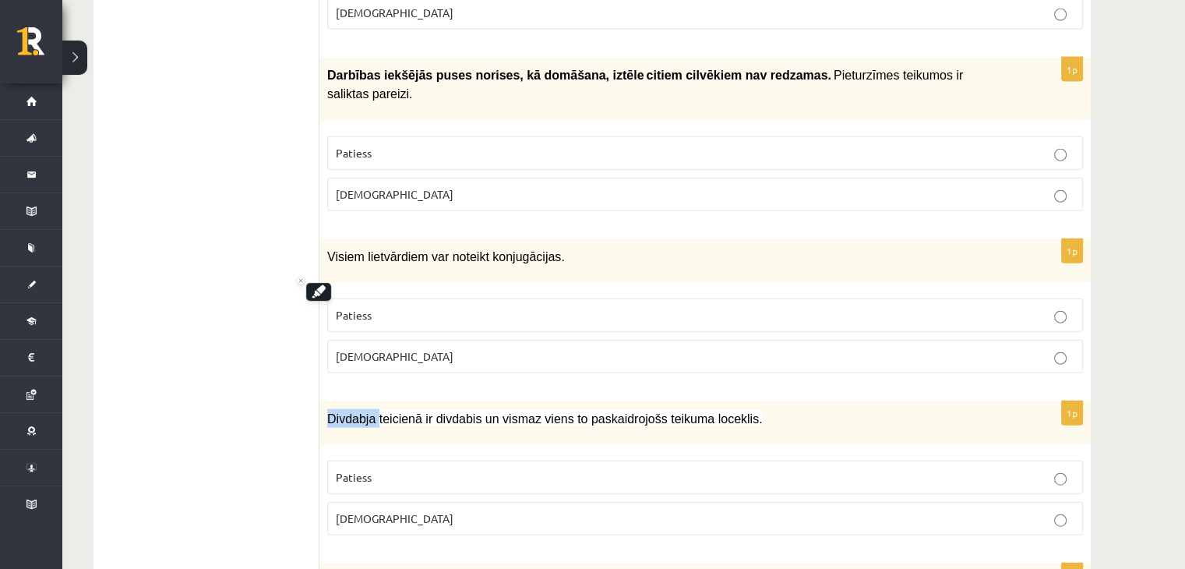
click at [329, 412] on span "Divdabja teicienā ir divdabis un vismaz viens to paskaidrojošs teikuma loceklis." at bounding box center [544, 418] width 435 height 13
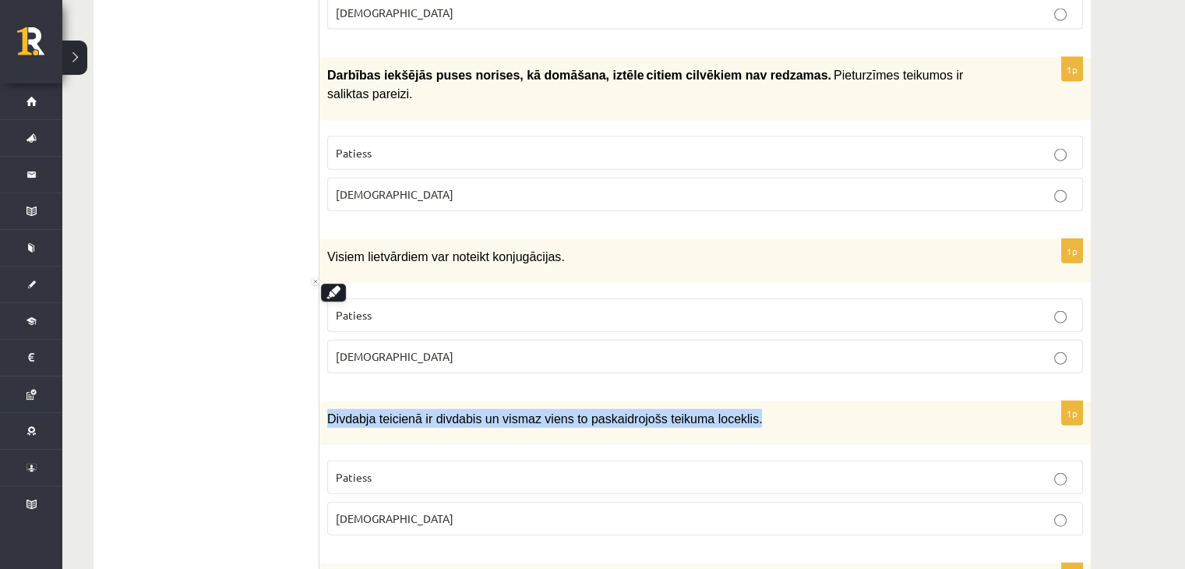
click at [329, 412] on span "Divdabja teicienā ir divdabis un vismaz viens to paskaidrojošs teikuma loceklis." at bounding box center [544, 418] width 435 height 13
click at [327, 412] on span "Divdabja teicienā ir divdabis un vismaz viens to paskaidrojošs teikuma loceklis." at bounding box center [544, 418] width 435 height 13
drag, startPoint x: 327, startPoint y: 305, endPoint x: 449, endPoint y: 453, distance: 191.6
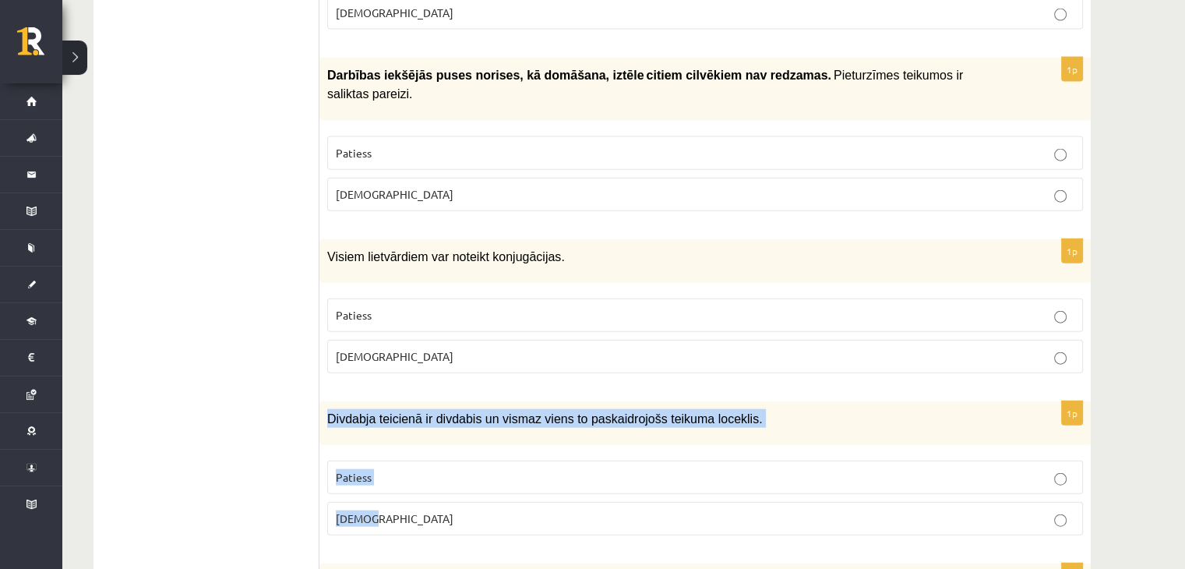
drag, startPoint x: 321, startPoint y: 304, endPoint x: 445, endPoint y: 423, distance: 171.9
click at [445, 423] on div "1p Divdabja teicienā ir divdabis un vismaz viens to paskaidrojošs teikuma locek…" at bounding box center [704, 474] width 771 height 146
copy div "Divdabja teicienā ir divdabis un vismaz viens to paskaidrojošs teikuma loceklis…"
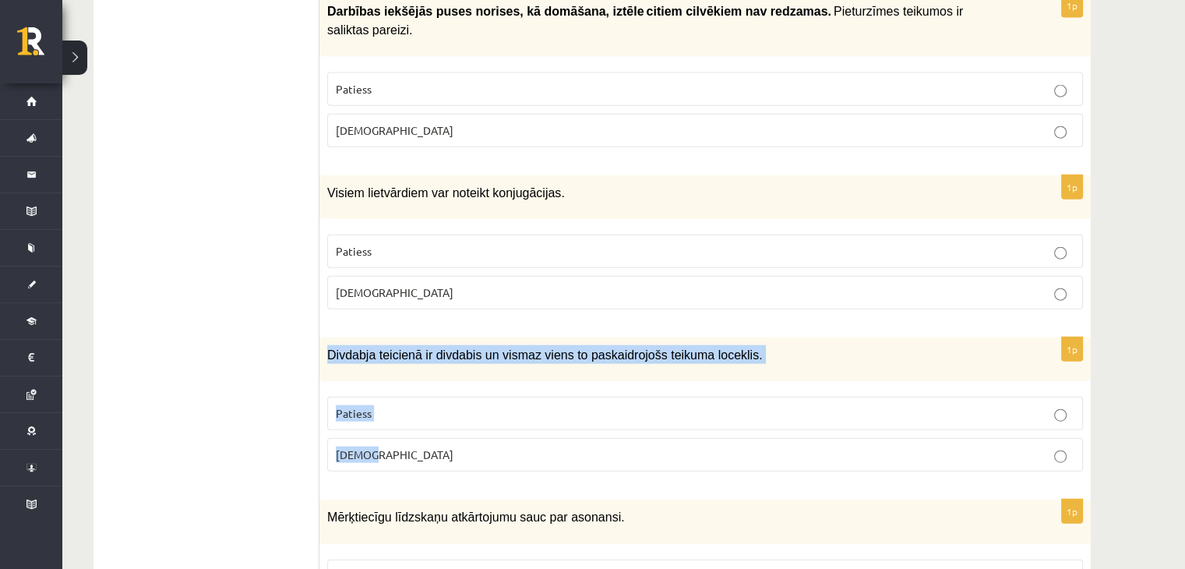
scroll to position [3609, 0]
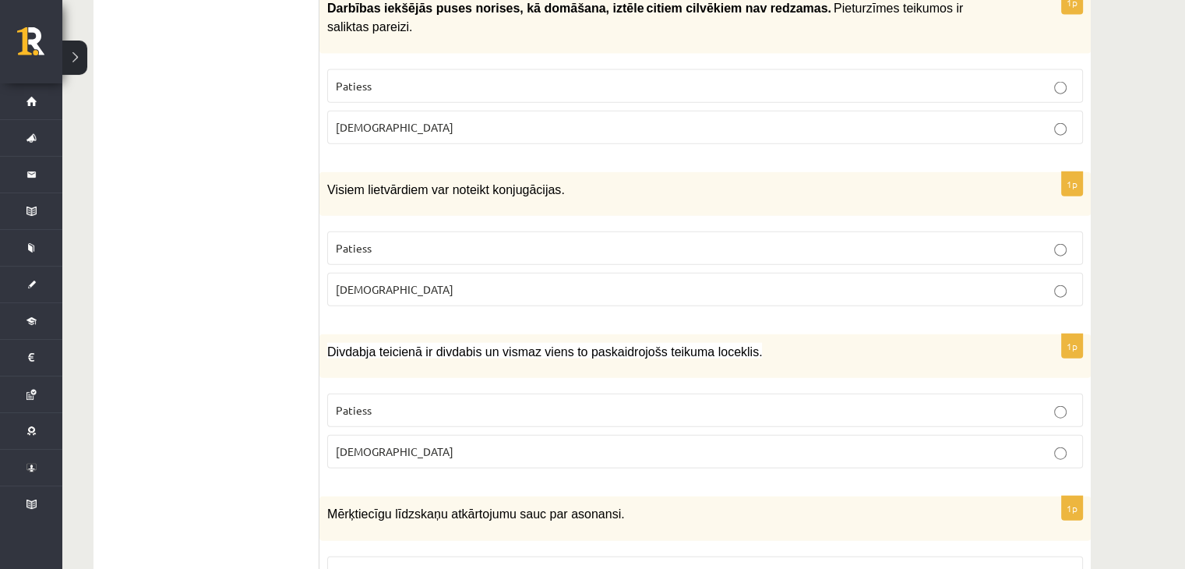
click at [491, 496] on div "Mērķtiecīgu līdzskaņu atkārtojumu sauc par asonansi." at bounding box center [704, 518] width 771 height 44
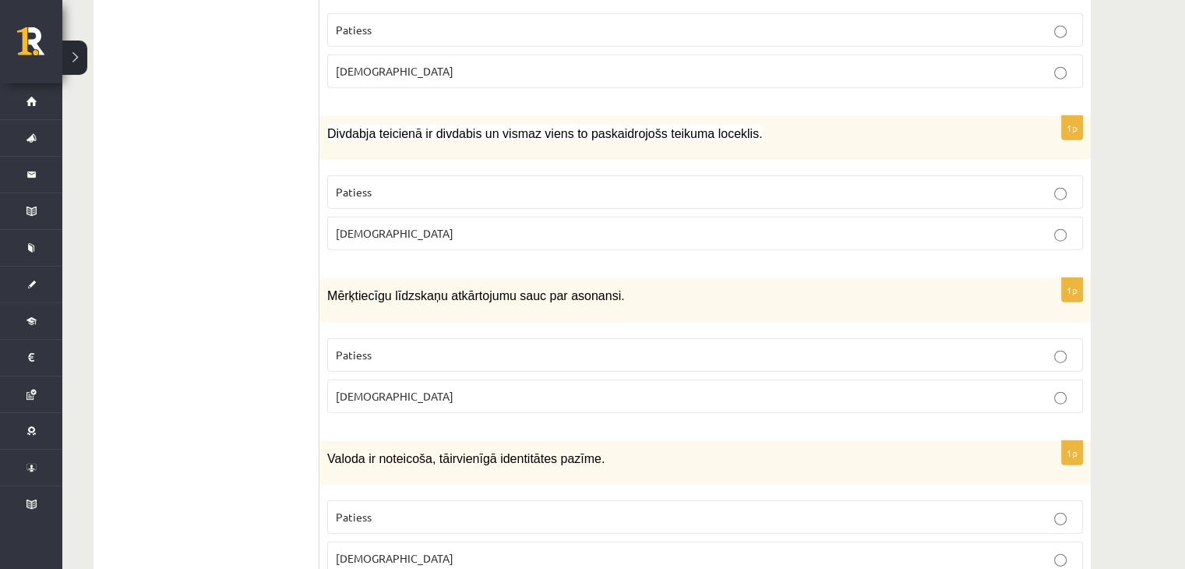
scroll to position [3830, 0]
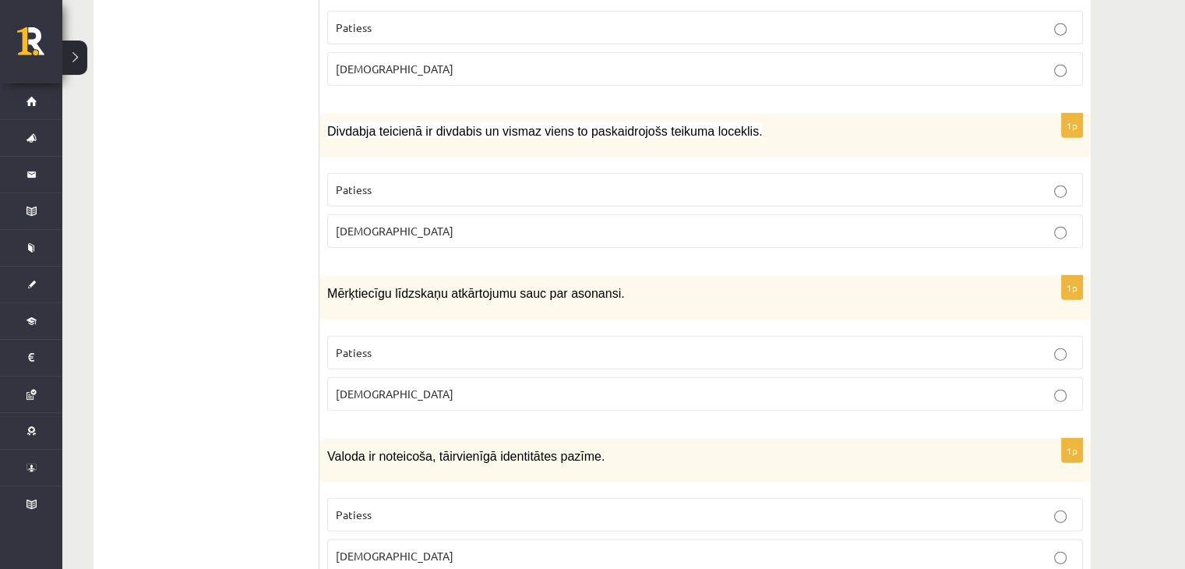
click at [426, 344] on p "Patiess" at bounding box center [705, 352] width 739 height 16
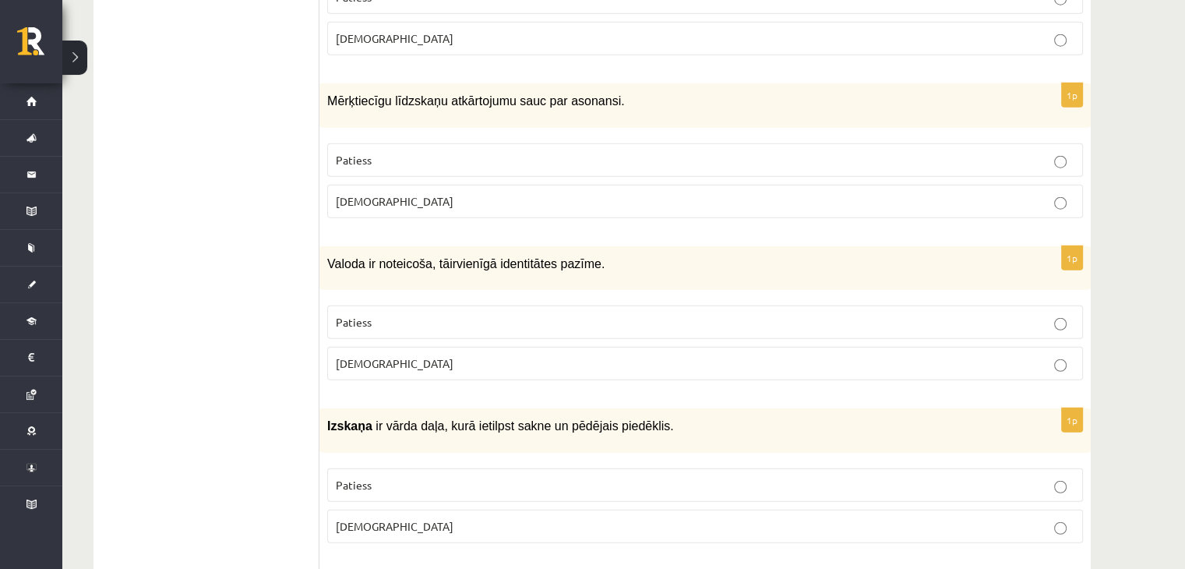
scroll to position [4023, 0]
click at [424, 355] on p "[DEMOGRAPHIC_DATA]" at bounding box center [705, 363] width 739 height 16
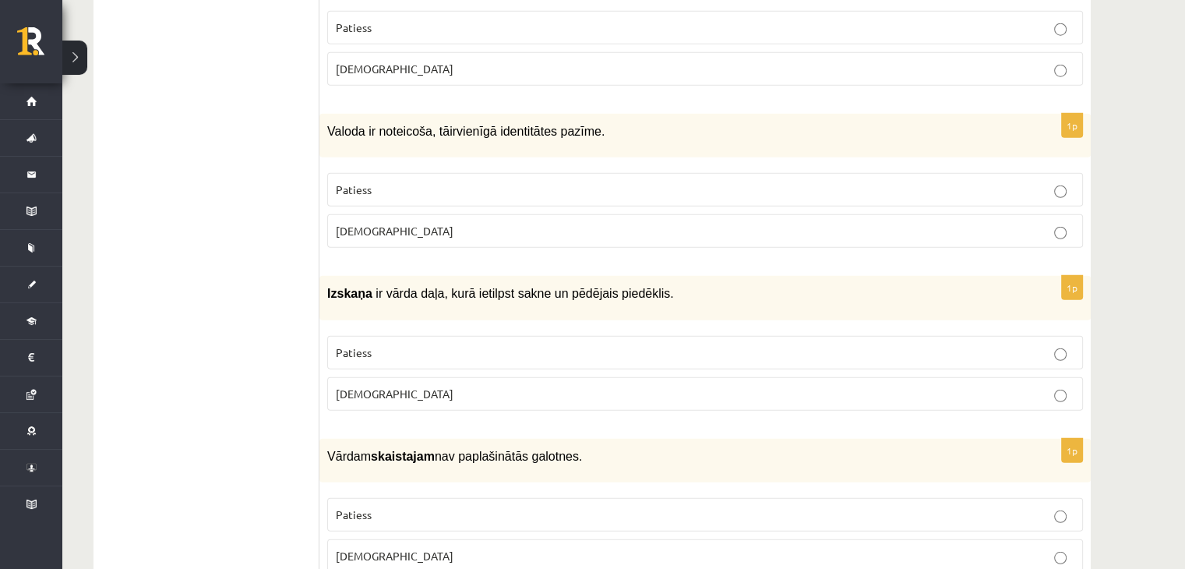
scroll to position [4156, 0]
click at [406, 343] on p "Patiess" at bounding box center [705, 351] width 739 height 16
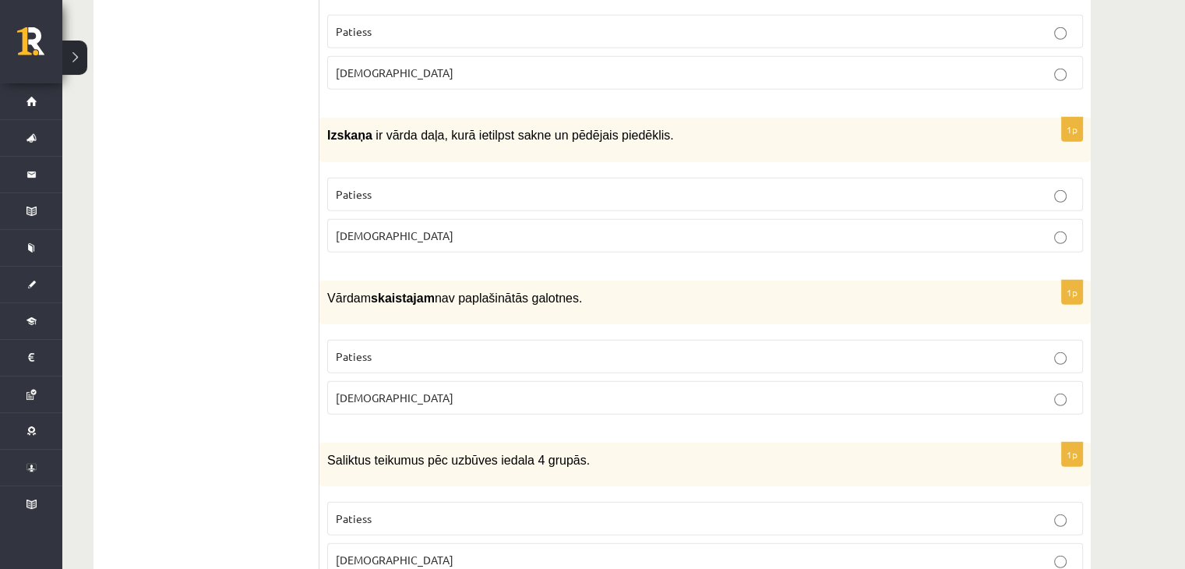
scroll to position [4314, 0]
click at [398, 389] on p "[DEMOGRAPHIC_DATA]" at bounding box center [705, 397] width 739 height 16
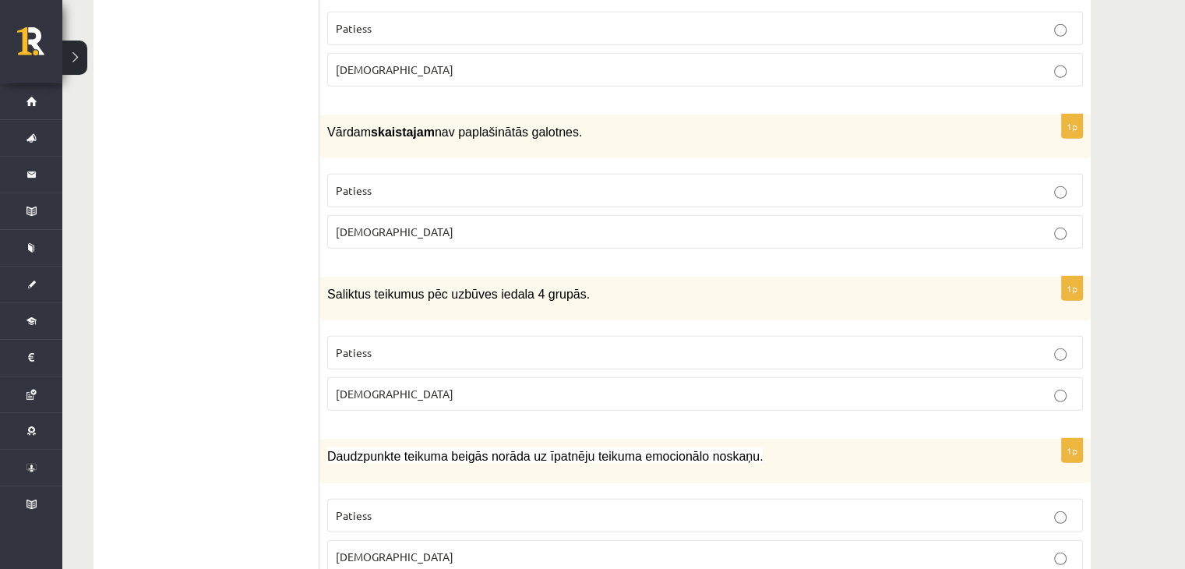
scroll to position [4491, 0]
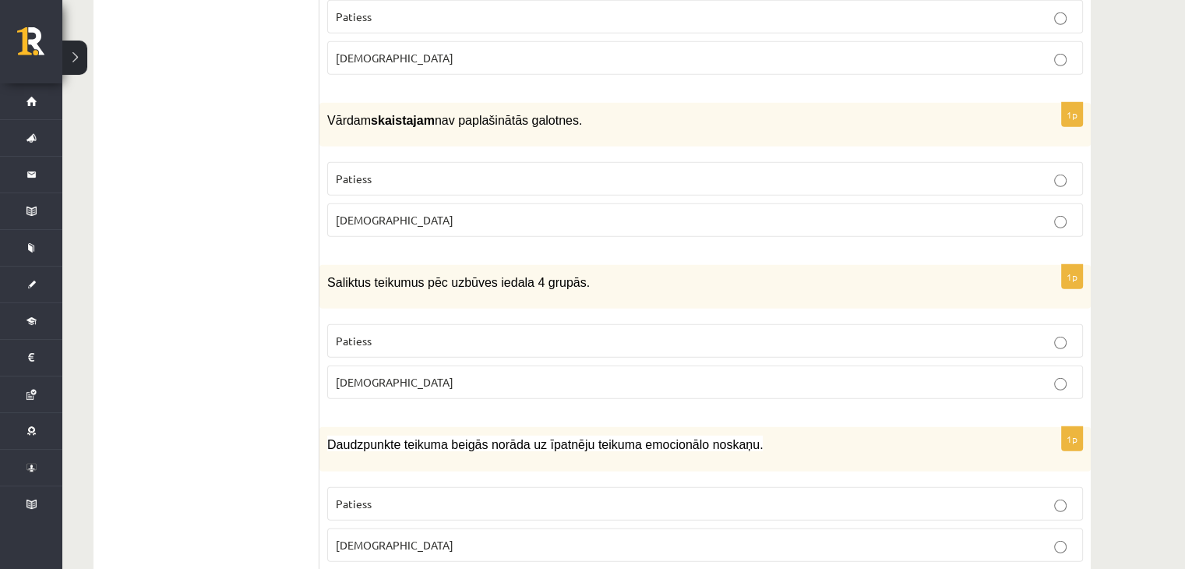
click at [397, 374] on p "[DEMOGRAPHIC_DATA]" at bounding box center [705, 382] width 739 height 16
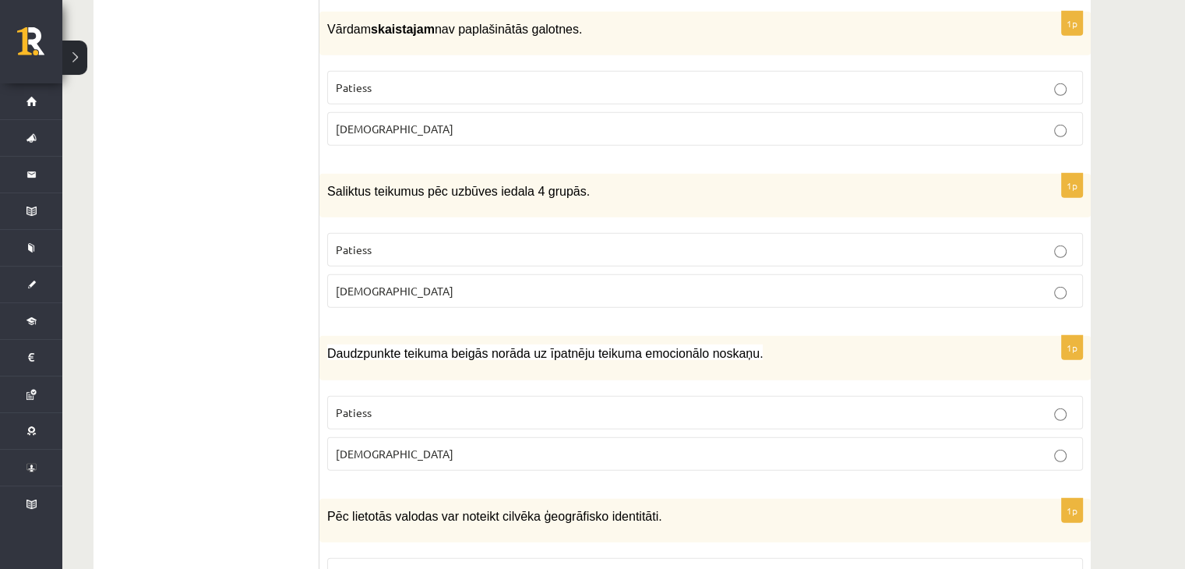
click at [408, 404] on p "Patiess" at bounding box center [705, 412] width 739 height 16
click at [418, 566] on p "Patiess" at bounding box center [705, 574] width 739 height 16
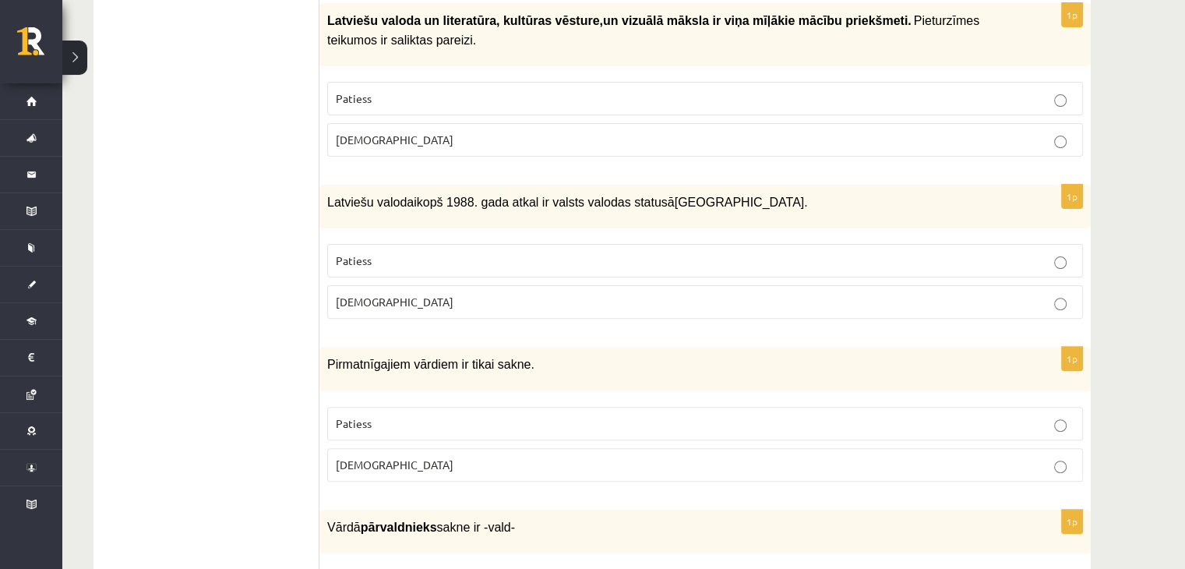
scroll to position [455, 0]
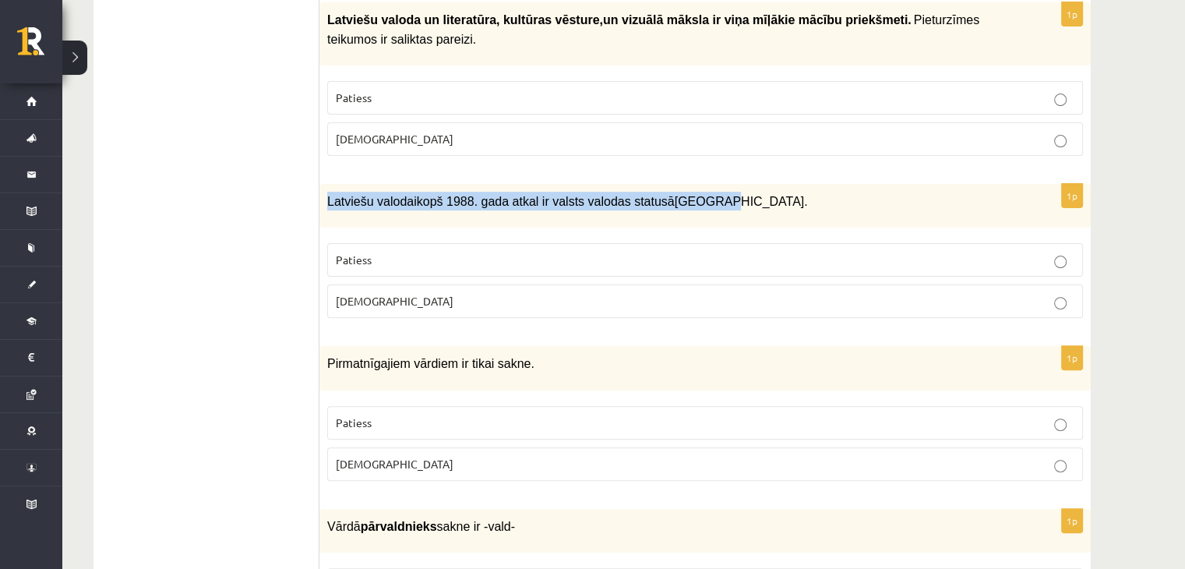
drag, startPoint x: 696, startPoint y: 193, endPoint x: 327, endPoint y: 199, distance: 368.6
click at [327, 199] on p "Latviešu valoda i kopš 1988. gada atkal ir valsts valodas statusā Latvijā." at bounding box center [666, 201] width 678 height 19
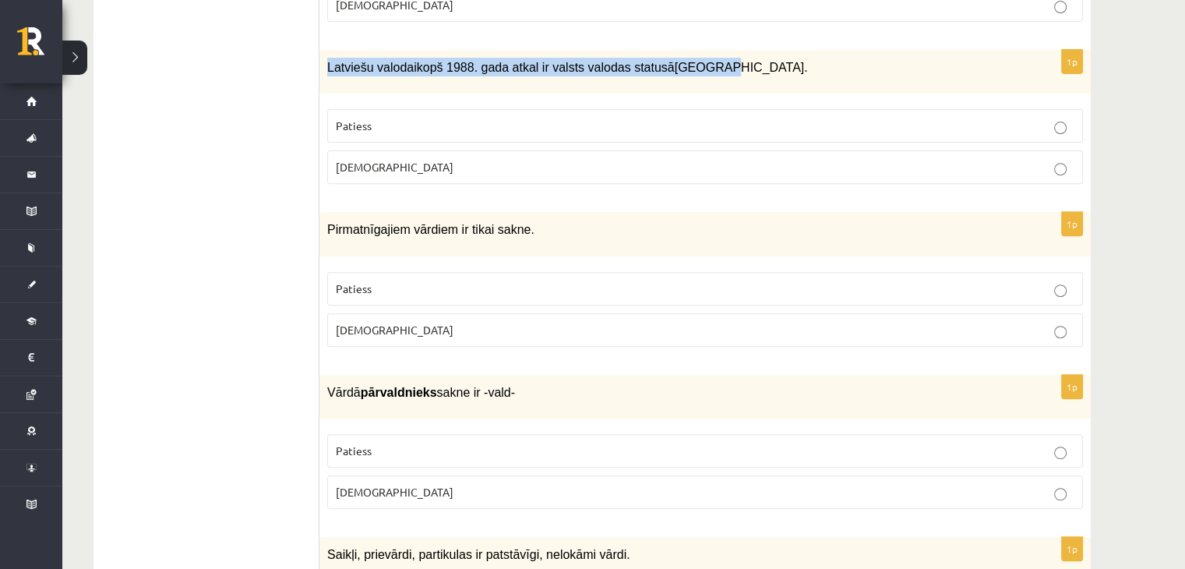
scroll to position [591, 0]
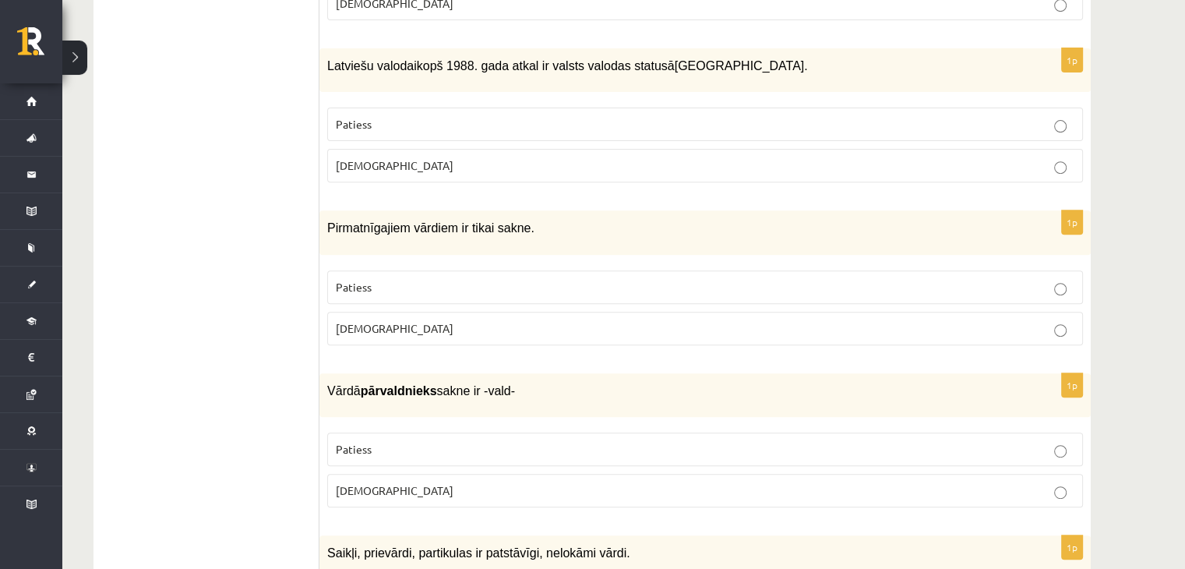
click at [376, 221] on span "Pirmatnīgajiem vārdiem ir tikai sakne." at bounding box center [430, 227] width 207 height 13
drag, startPoint x: 446, startPoint y: 220, endPoint x: 321, endPoint y: 220, distance: 124.7
click at [321, 220] on div "Pirmatnīgajiem vārdiem ir tikai sakne." at bounding box center [704, 232] width 771 height 44
drag, startPoint x: 556, startPoint y: 213, endPoint x: 367, endPoint y: 323, distance: 219.3
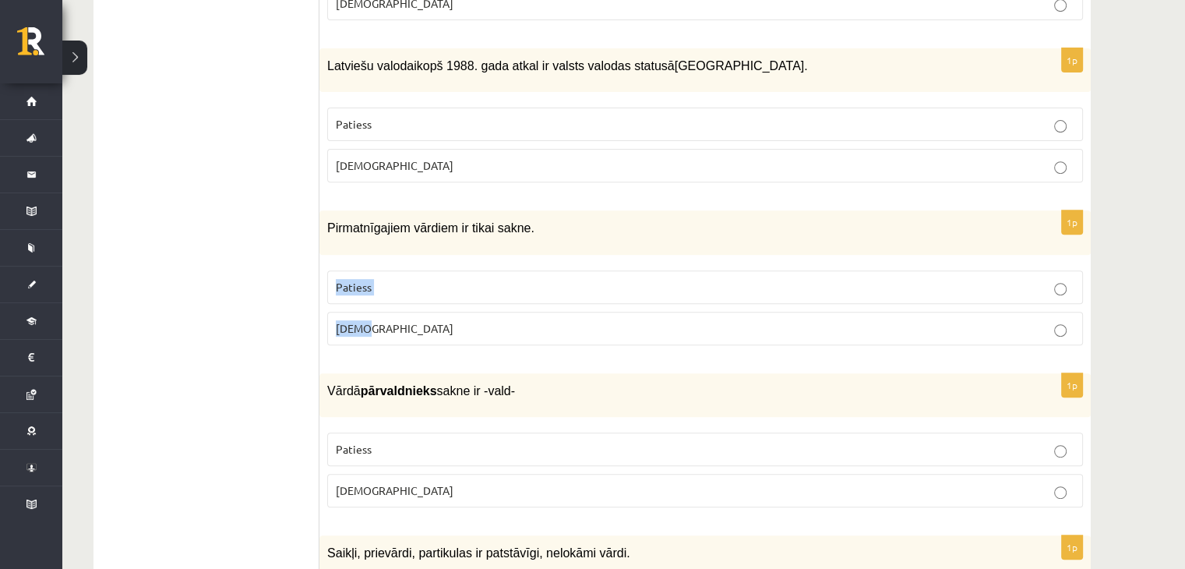
click at [367, 323] on div "1p Pirmatnīgajiem vārdiem ir tikai sakne. Patiess Aplams" at bounding box center [704, 283] width 771 height 146
drag, startPoint x: 326, startPoint y: 213, endPoint x: 412, endPoint y: 314, distance: 133.2
click at [412, 314] on div "1p Pirmatnīgajiem vārdiem ir tikai sakne. Patiess Aplams" at bounding box center [704, 283] width 771 height 146
copy div "Pirmatnīgajiem vārdiem ir tikai sakne. Patiess Aplams"
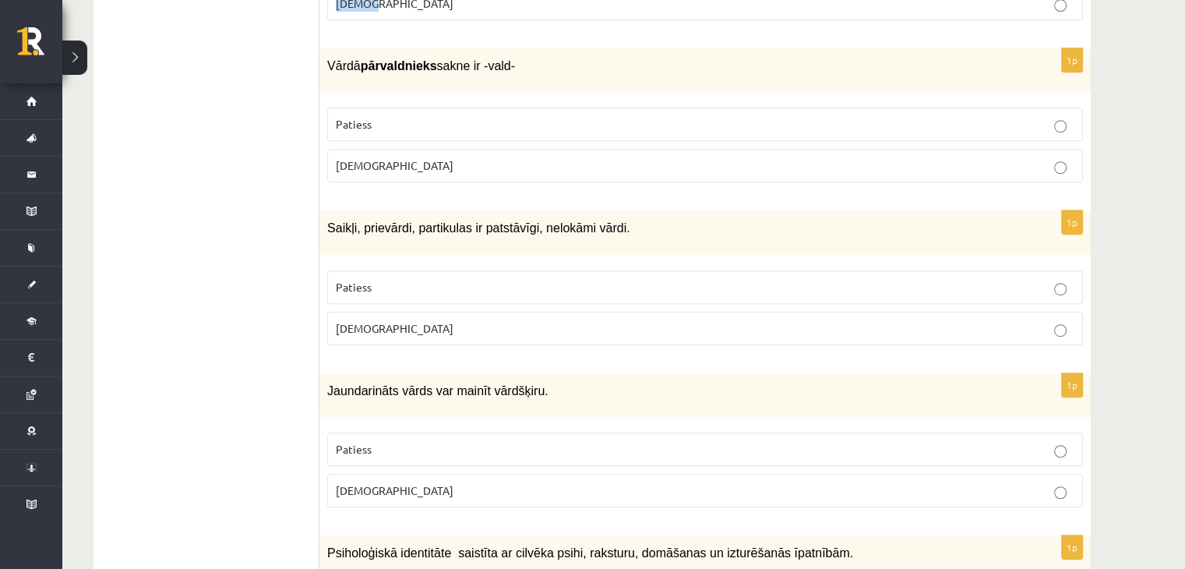
scroll to position [0, 0]
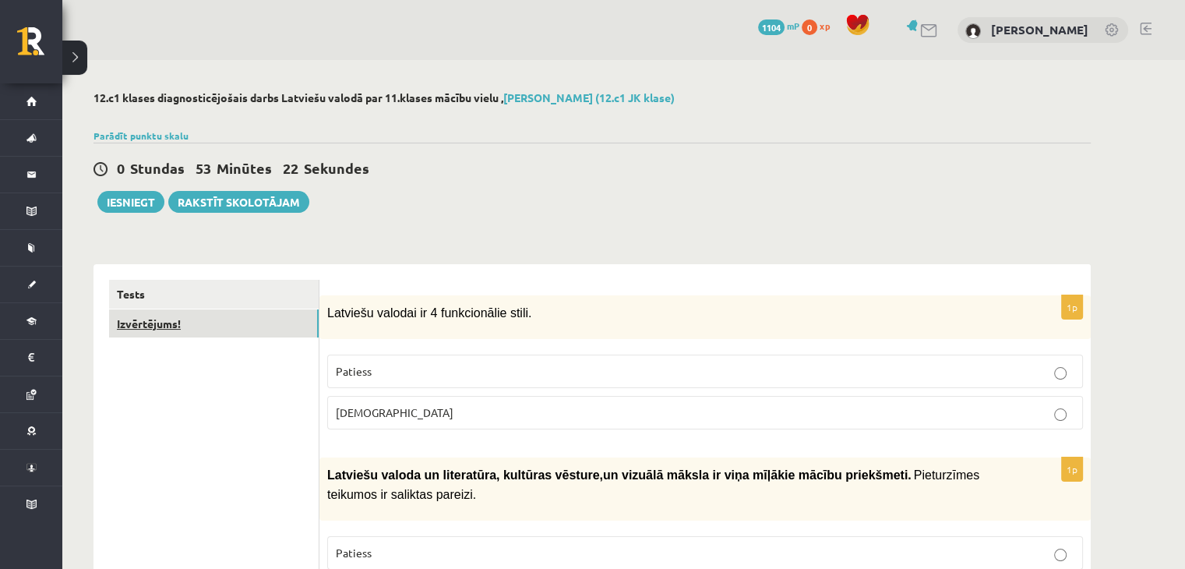
click at [234, 324] on link "Izvērtējums!" at bounding box center [214, 323] width 210 height 29
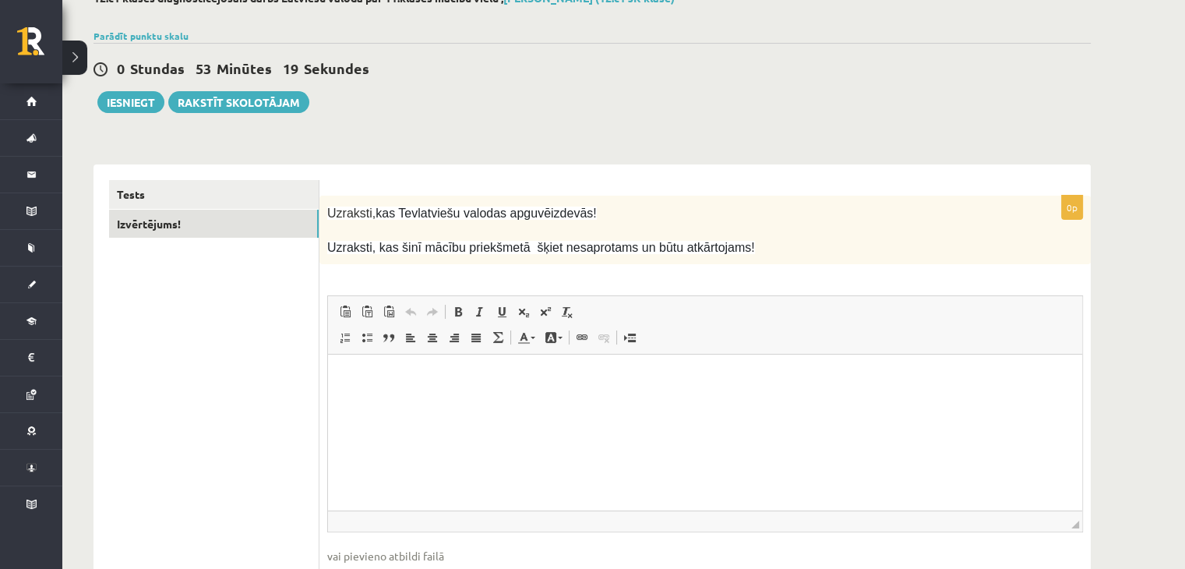
scroll to position [101, 0]
click at [448, 401] on html at bounding box center [705, 378] width 754 height 48
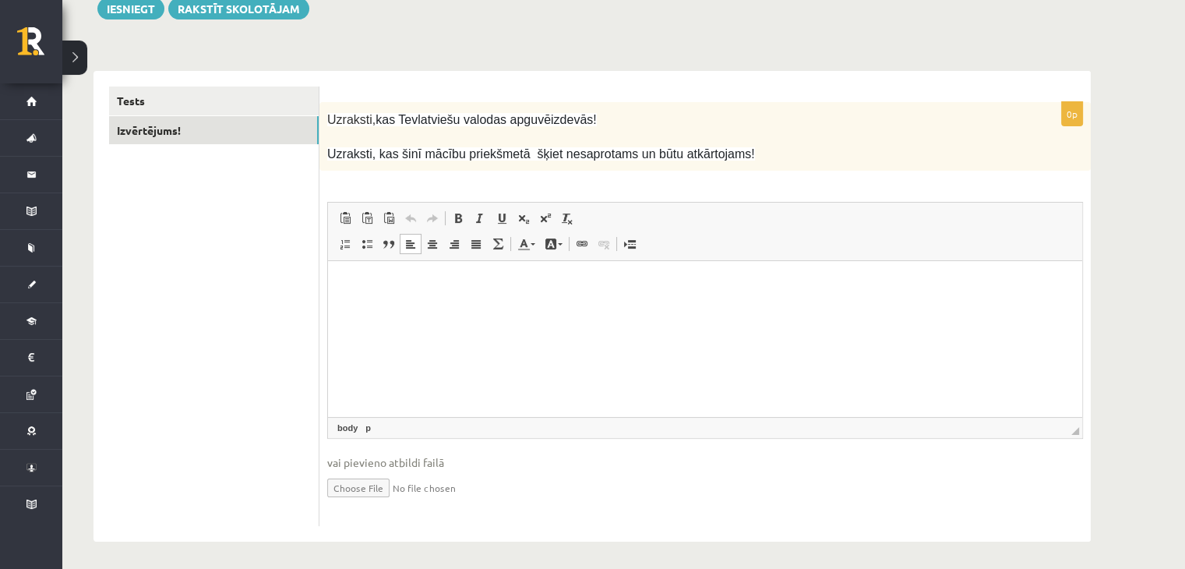
scroll to position [194, 0]
drag, startPoint x: 569, startPoint y: 287, endPoint x: 471, endPoint y: 277, distance: 98.7
click at [471, 277] on p "**********" at bounding box center [706, 284] width 724 height 16
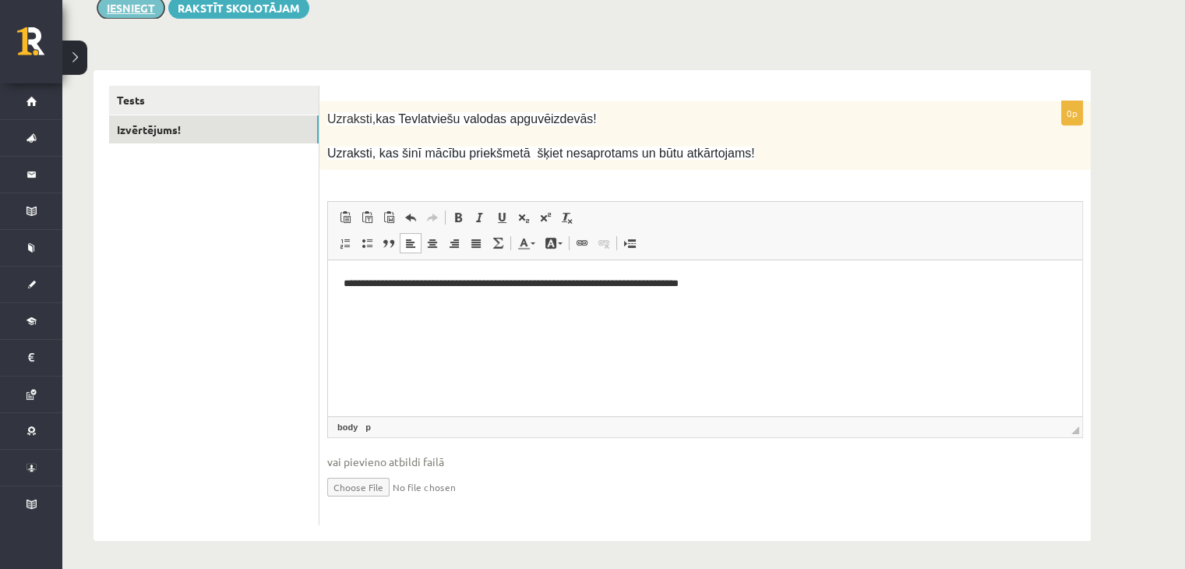
click at [123, 7] on button "Iesniegt" at bounding box center [130, 8] width 67 height 22
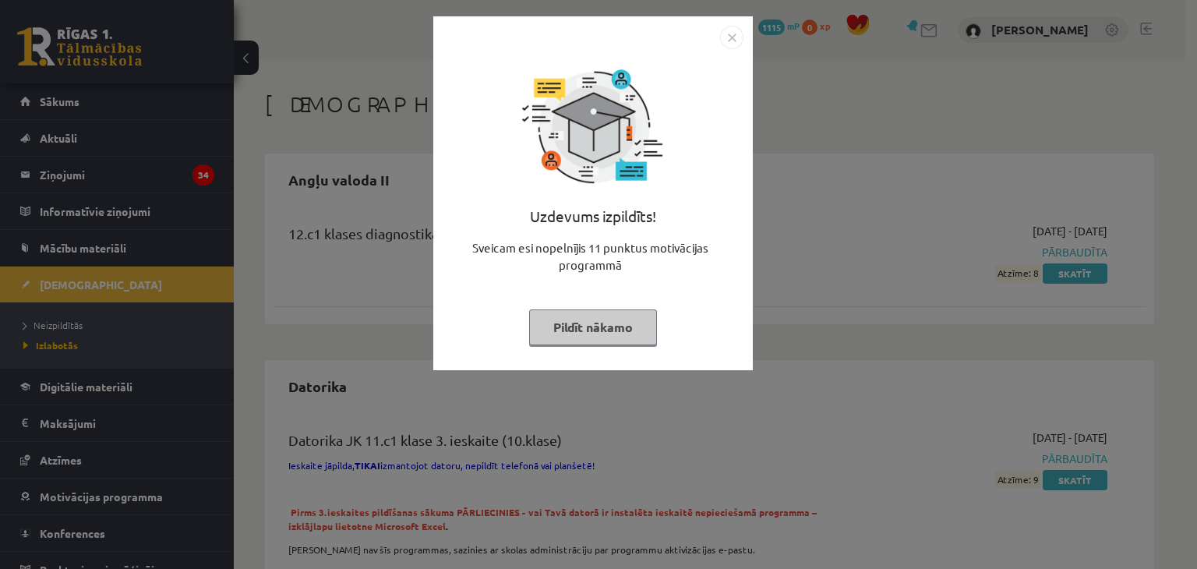
click at [567, 342] on button "Pildīt nākamo" at bounding box center [593, 327] width 128 height 36
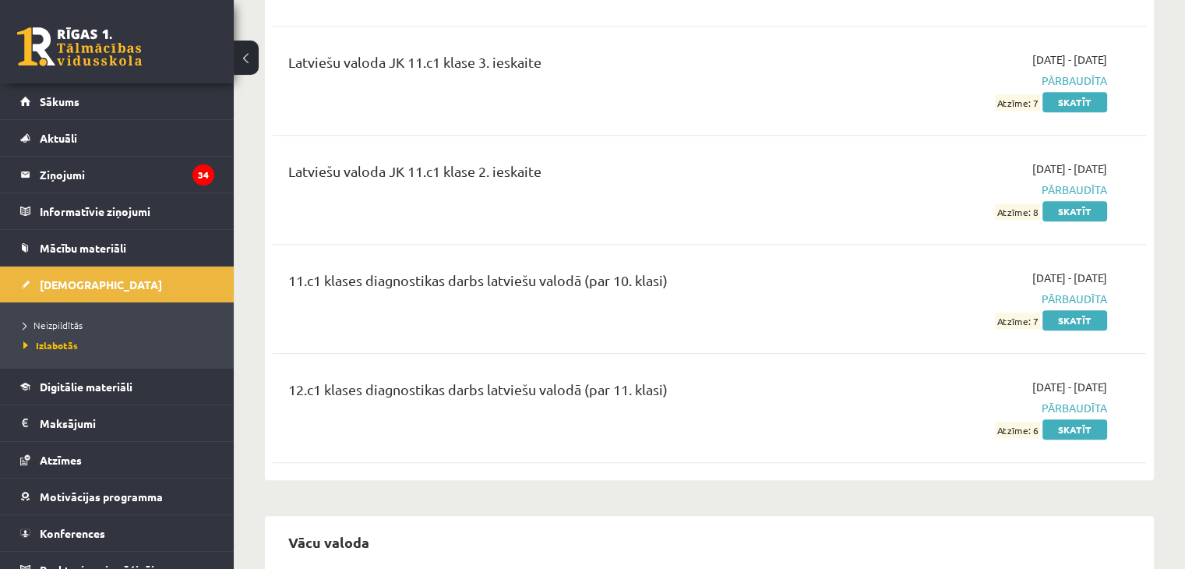
scroll to position [1505, 0]
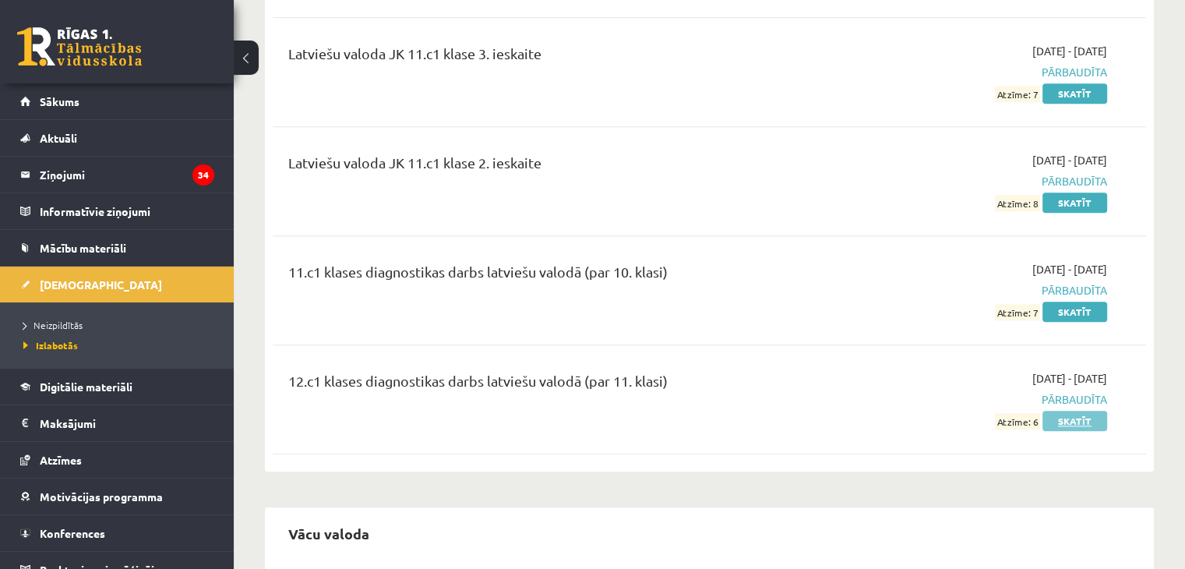
click at [1057, 411] on link "Skatīt" at bounding box center [1075, 421] width 65 height 20
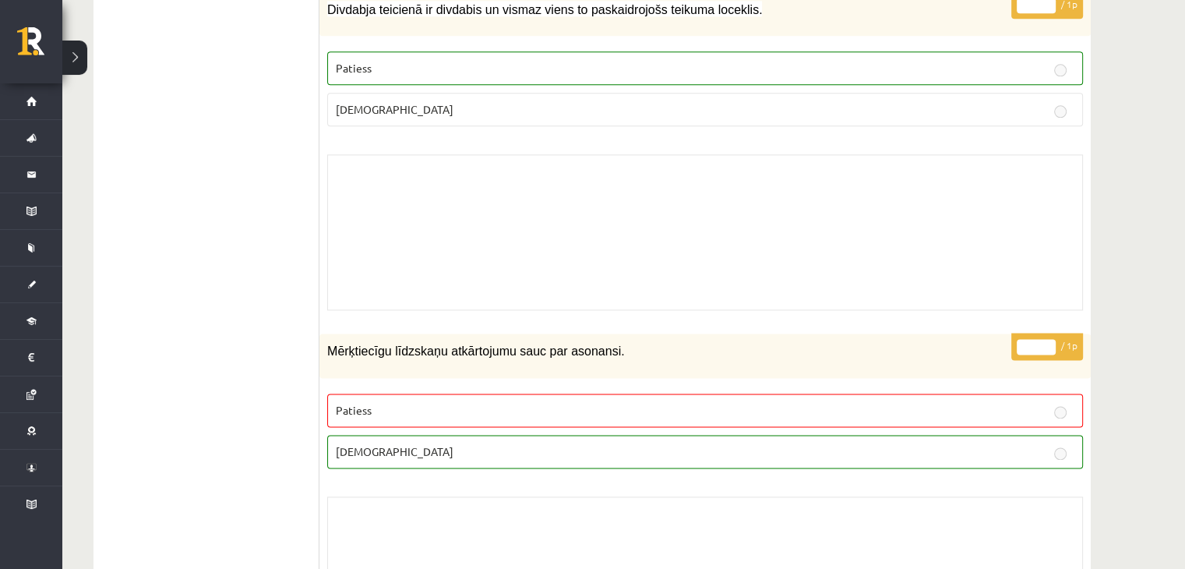
scroll to position [7434, 0]
